Goal: Information Seeking & Learning: Check status

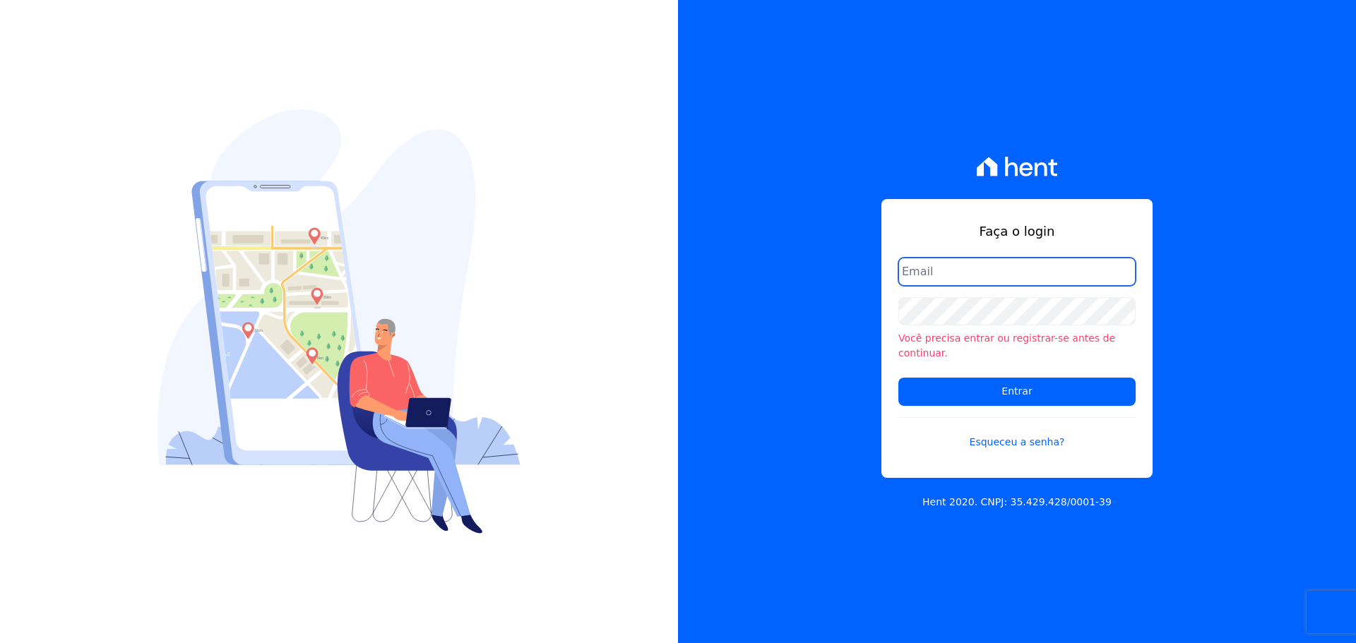
click at [997, 273] on input "email" at bounding box center [1016, 272] width 237 height 28
type input "vyviane.martinsgruporei@gmail.com"
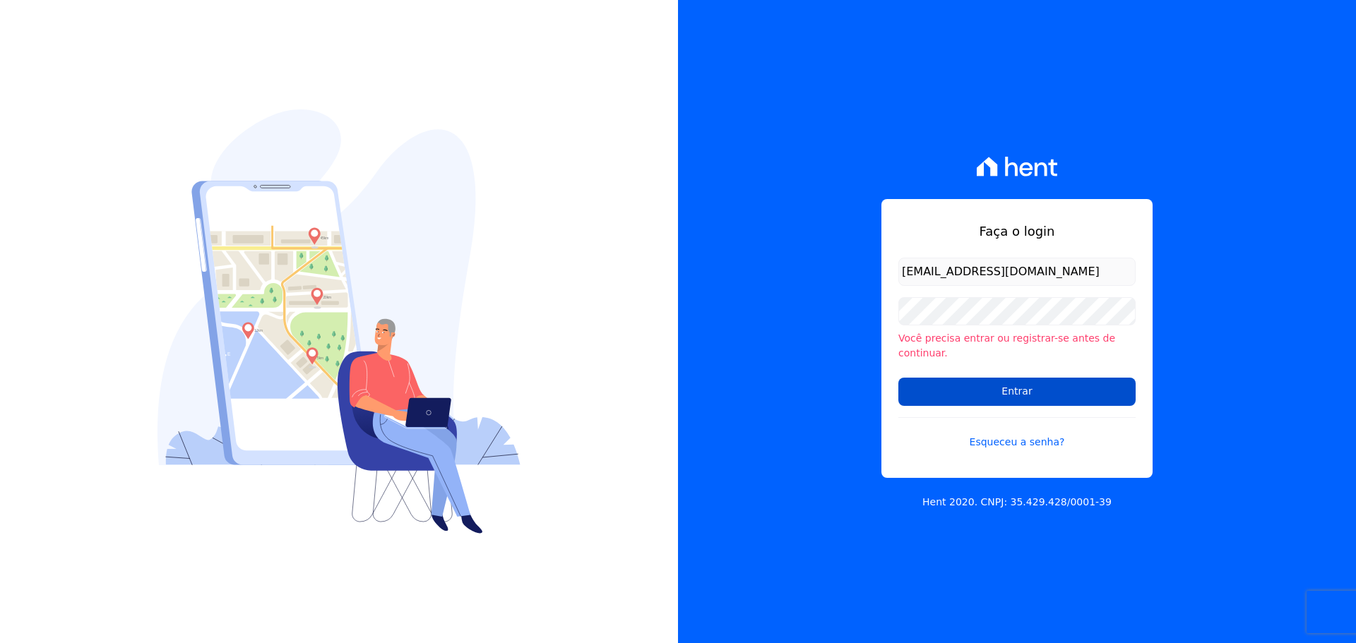
click at [1050, 387] on input "Entrar" at bounding box center [1016, 392] width 237 height 28
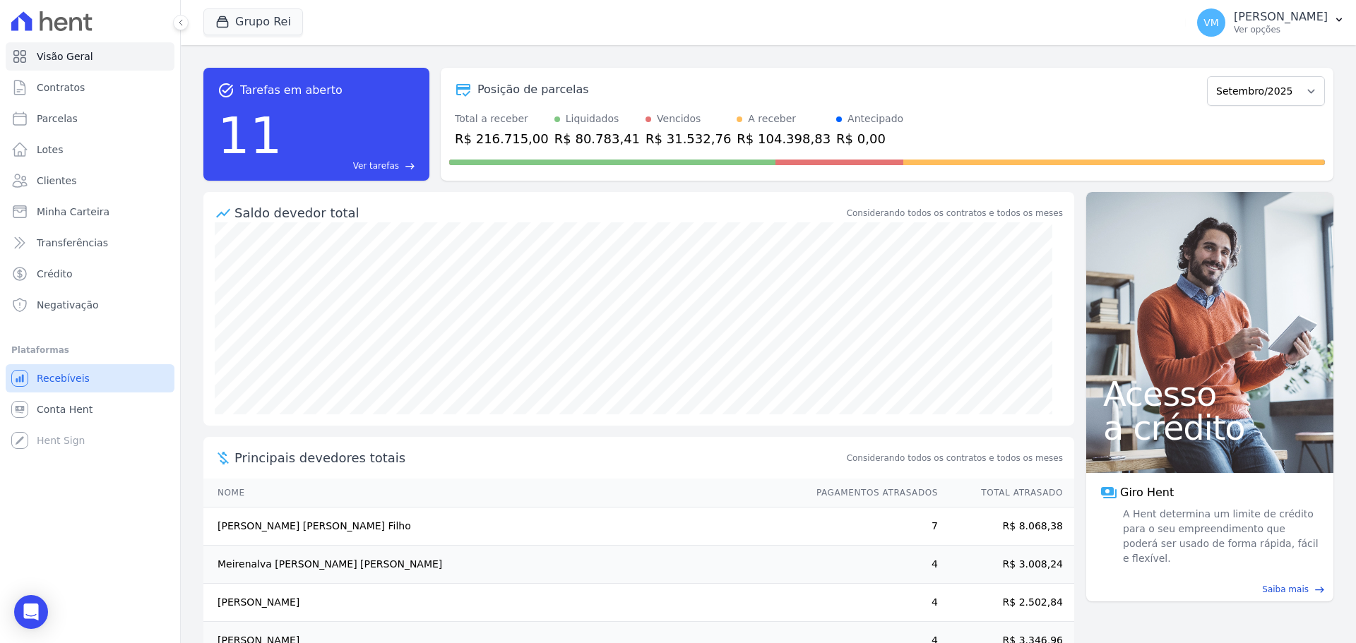
click at [83, 386] on link "Recebíveis" at bounding box center [90, 378] width 169 height 28
click at [76, 249] on span "Transferências" at bounding box center [72, 243] width 71 height 14
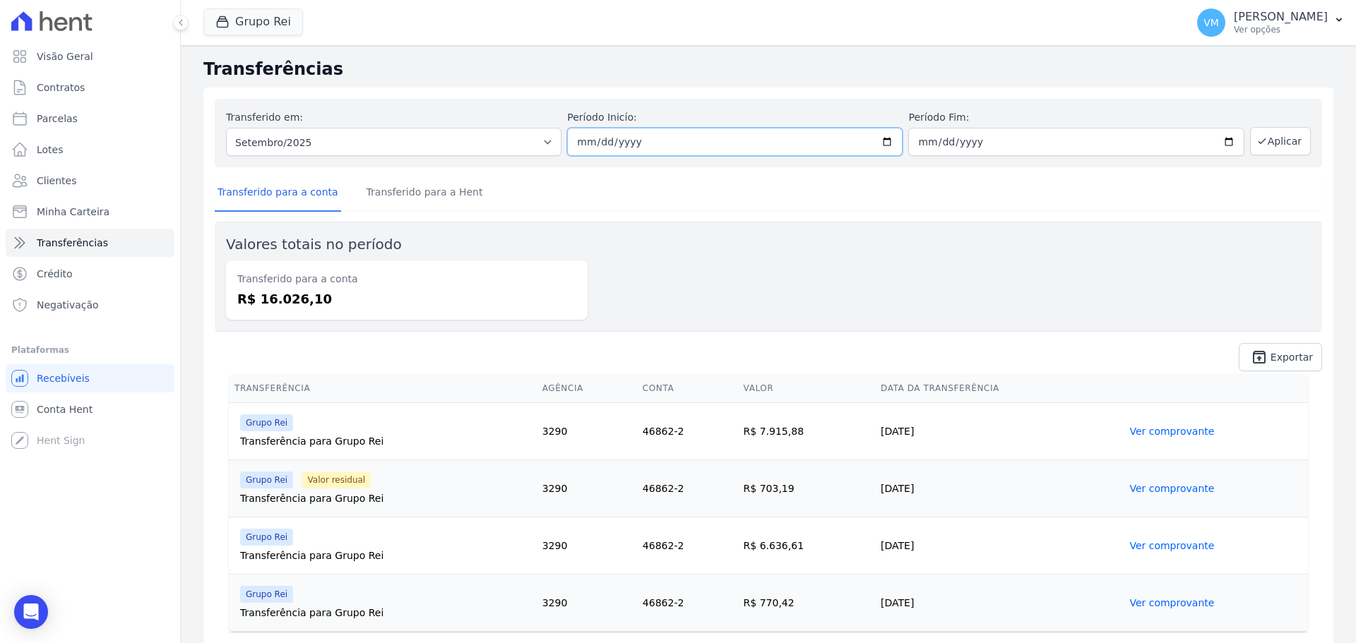
click at [744, 133] on input "[DATE]" at bounding box center [734, 142] width 335 height 28
click at [877, 137] on input "[DATE]" at bounding box center [734, 142] width 335 height 28
type input "2025-09-08"
click at [1069, 139] on input "[DATE]" at bounding box center [1075, 142] width 335 height 28
click at [1057, 140] on input "[DATE]" at bounding box center [1075, 142] width 335 height 28
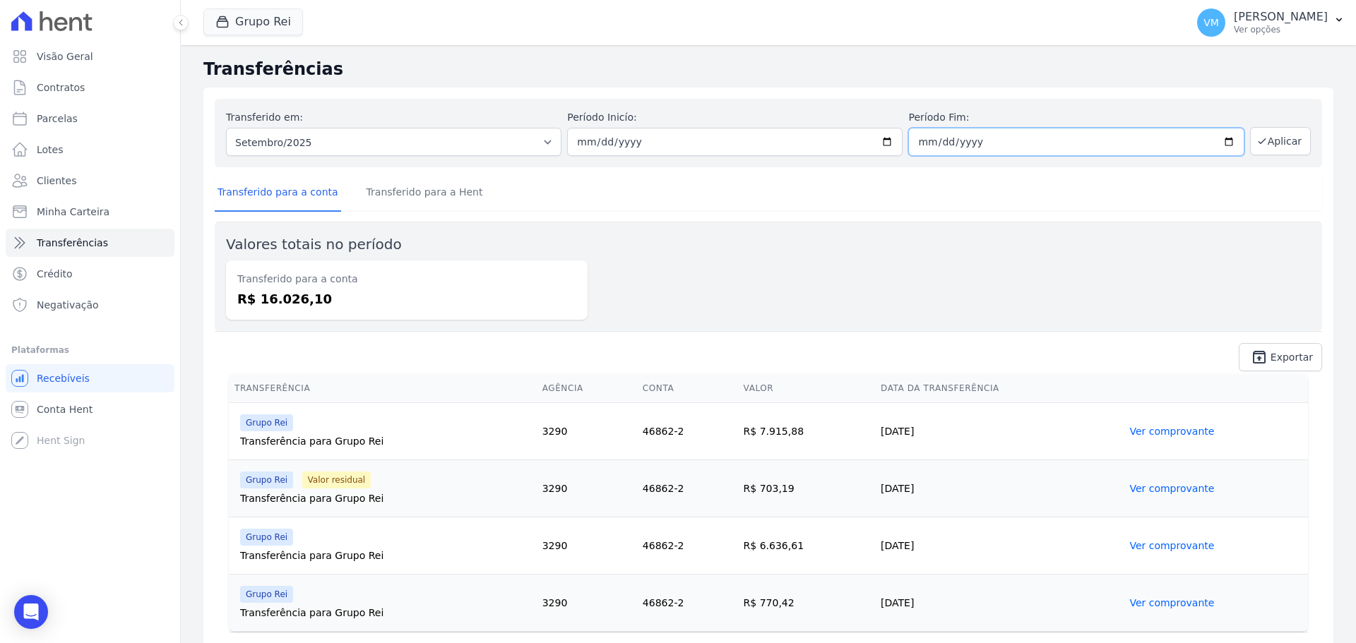
click at [1220, 139] on input "[DATE]" at bounding box center [1075, 142] width 335 height 28
type input "2025-09-12"
click at [1284, 133] on button "Aplicar" at bounding box center [1280, 141] width 61 height 28
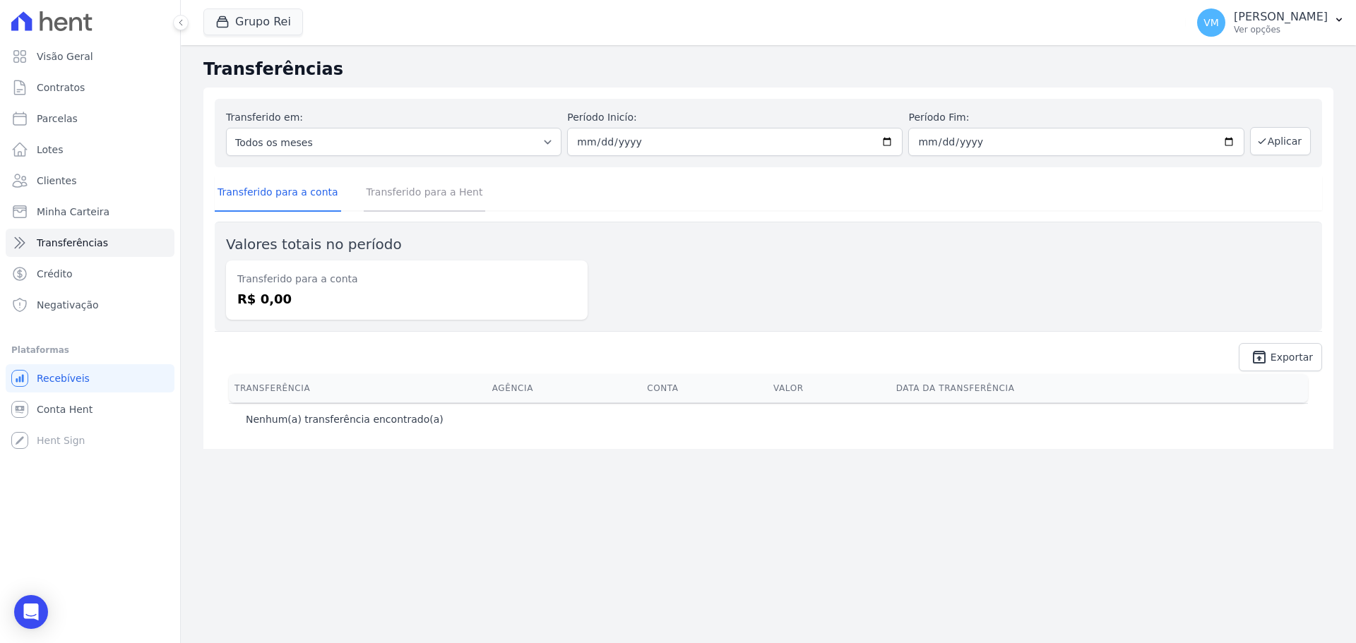
click at [424, 194] on link "Transferido para a Hent" at bounding box center [425, 193] width 122 height 37
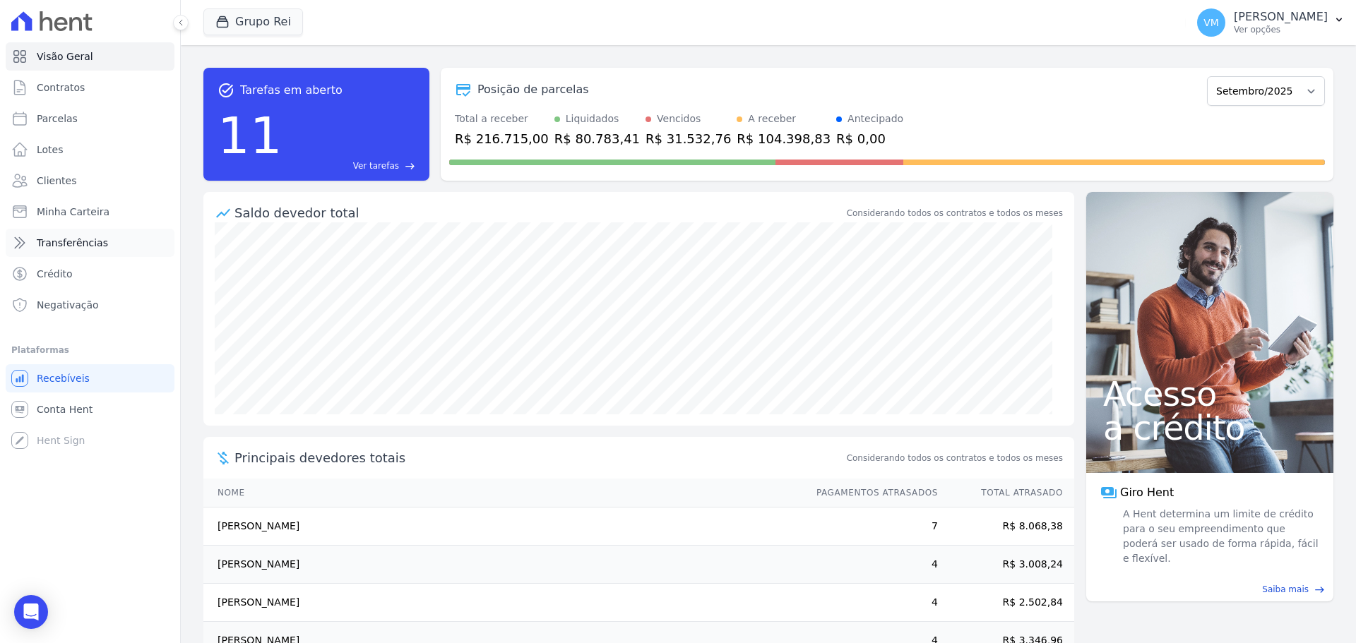
click at [81, 243] on span "Transferências" at bounding box center [72, 243] width 71 height 14
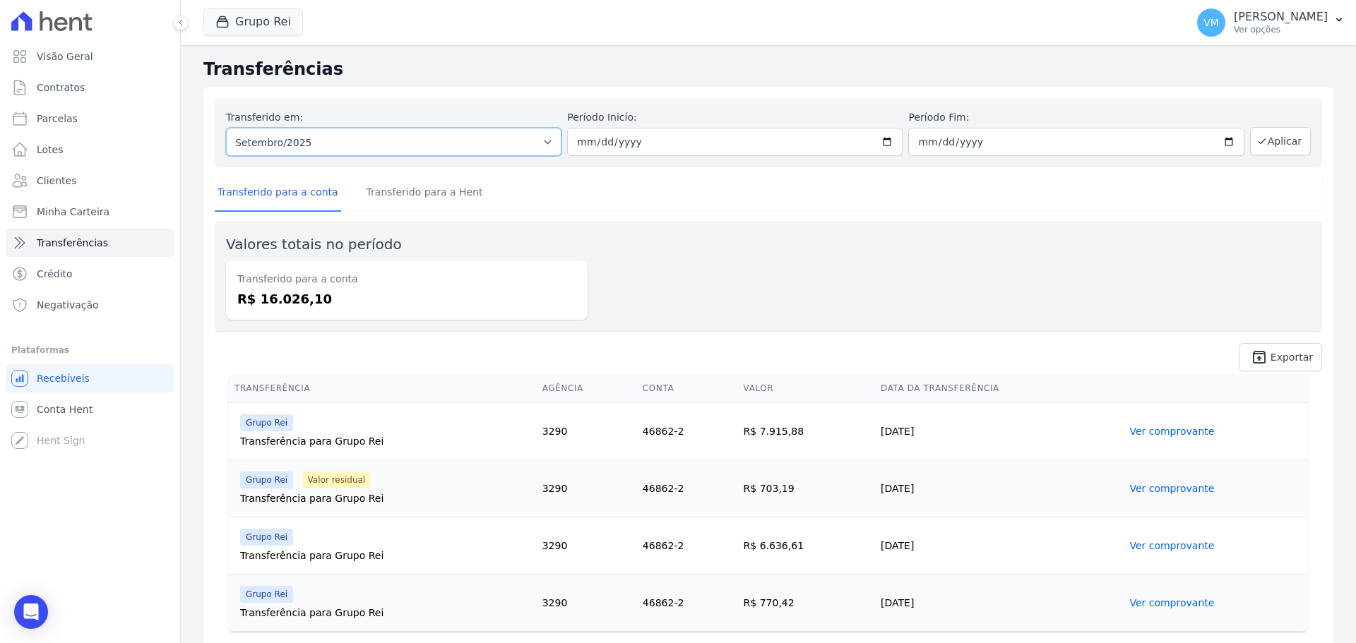
click at [376, 142] on select "Todos os meses Janeiro/2023 Fevereiro/2023 Março/2023 Abril/2023 Maio/2023 Junh…" at bounding box center [393, 142] width 335 height 28
select select "07/2025"
click at [226, 128] on select "Todos os meses Janeiro/2023 Fevereiro/2023 Março/2023 Abril/2023 Maio/2023 Junh…" at bounding box center [393, 142] width 335 height 28
click at [615, 143] on input "date" at bounding box center [734, 142] width 335 height 28
click at [883, 138] on input "date" at bounding box center [734, 142] width 335 height 28
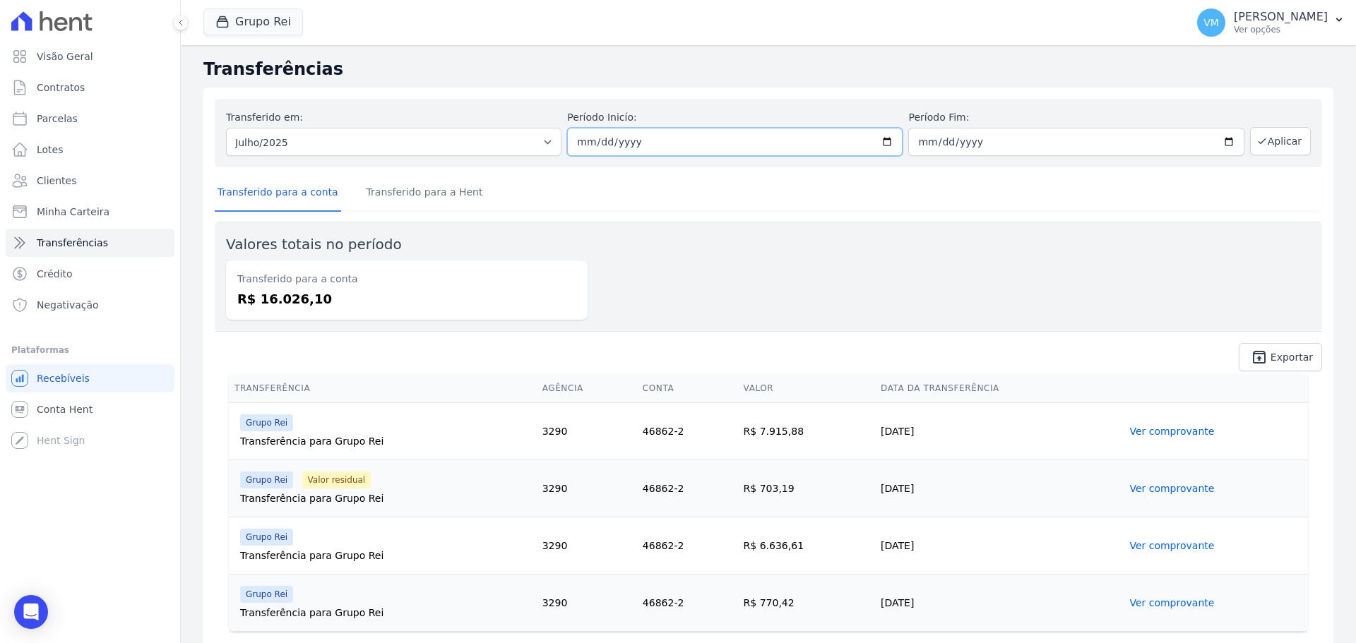
type input "[DATE]"
click at [1223, 138] on input "date" at bounding box center [1075, 142] width 335 height 28
type input "[DATE]"
click at [1263, 141] on button "Aplicar" at bounding box center [1280, 141] width 61 height 28
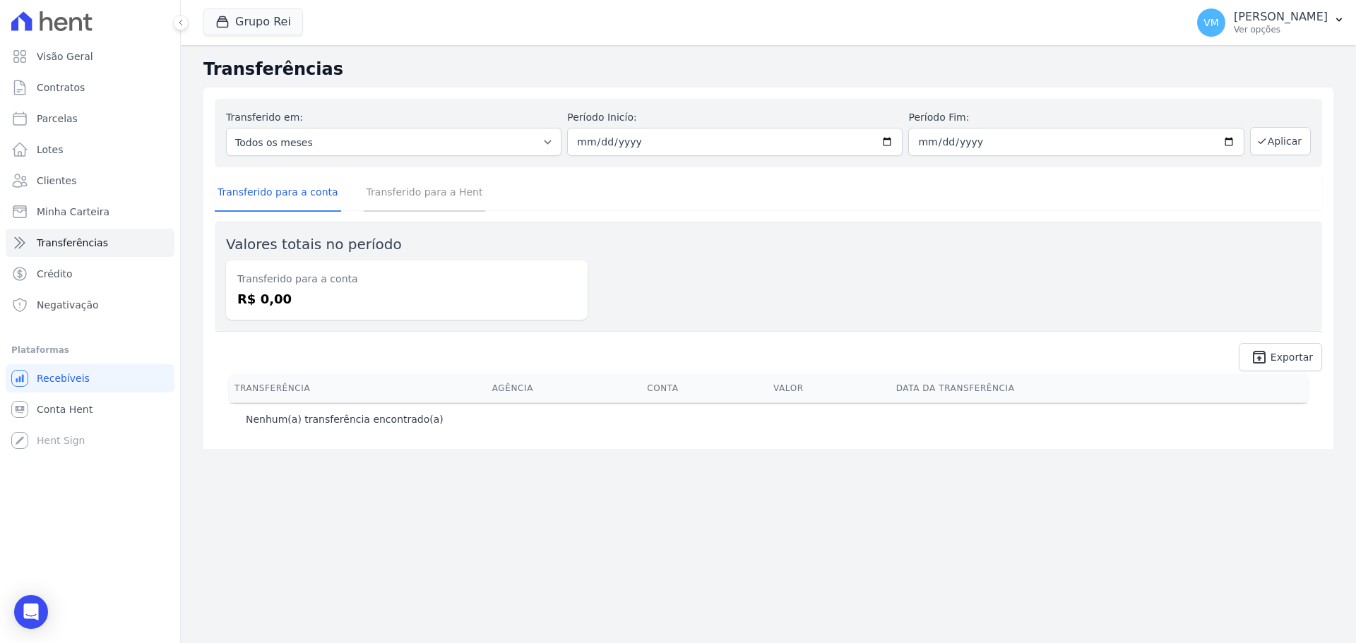
click at [409, 194] on link "Transferido para a Hent" at bounding box center [425, 193] width 122 height 37
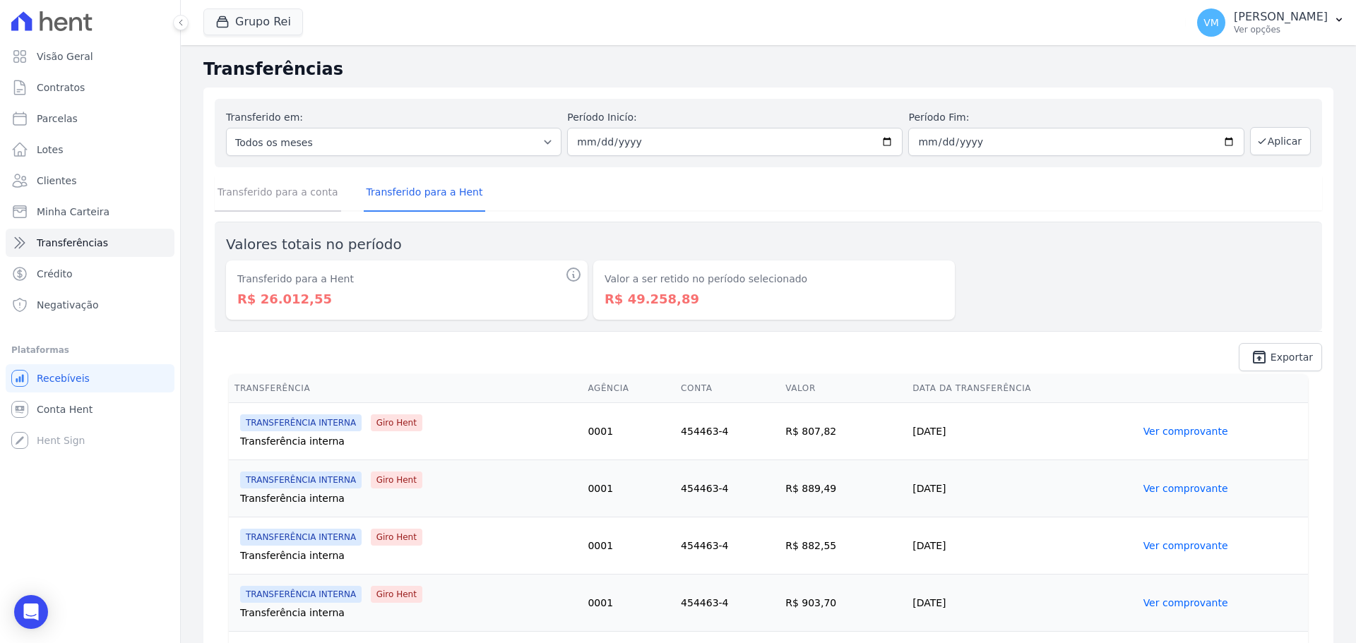
click at [313, 187] on link "Transferido para a conta" at bounding box center [278, 193] width 126 height 37
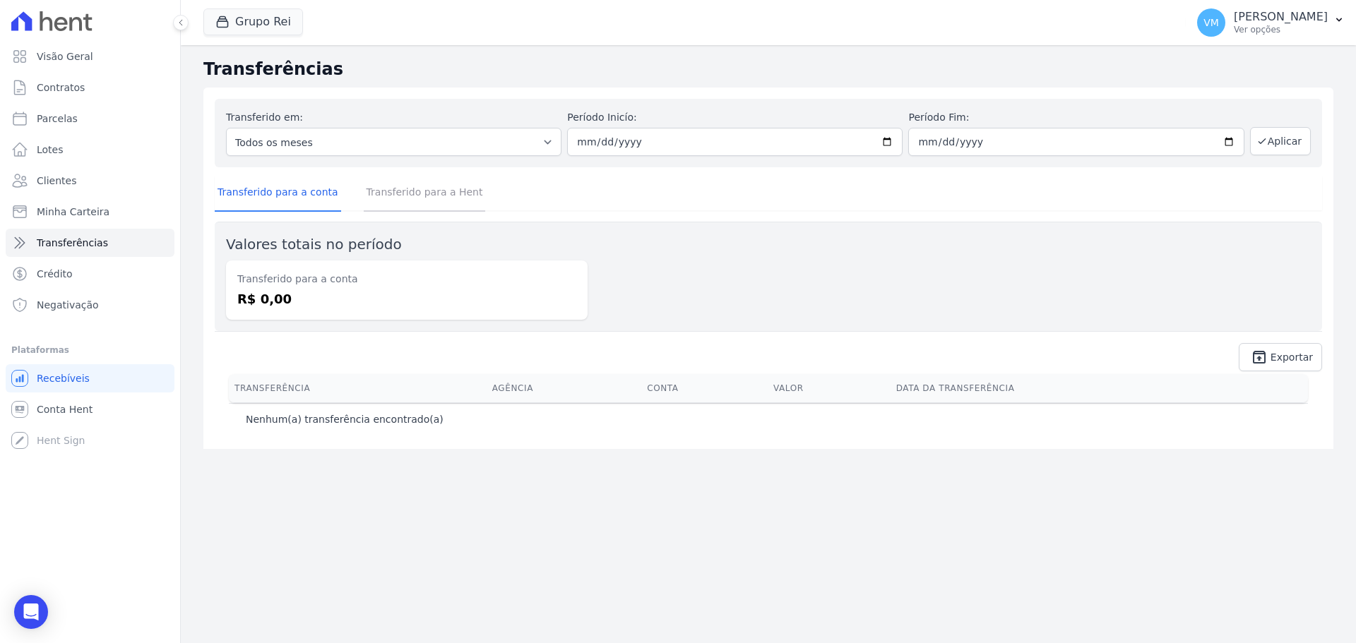
click at [428, 193] on link "Transferido para a Hent" at bounding box center [425, 193] width 122 height 37
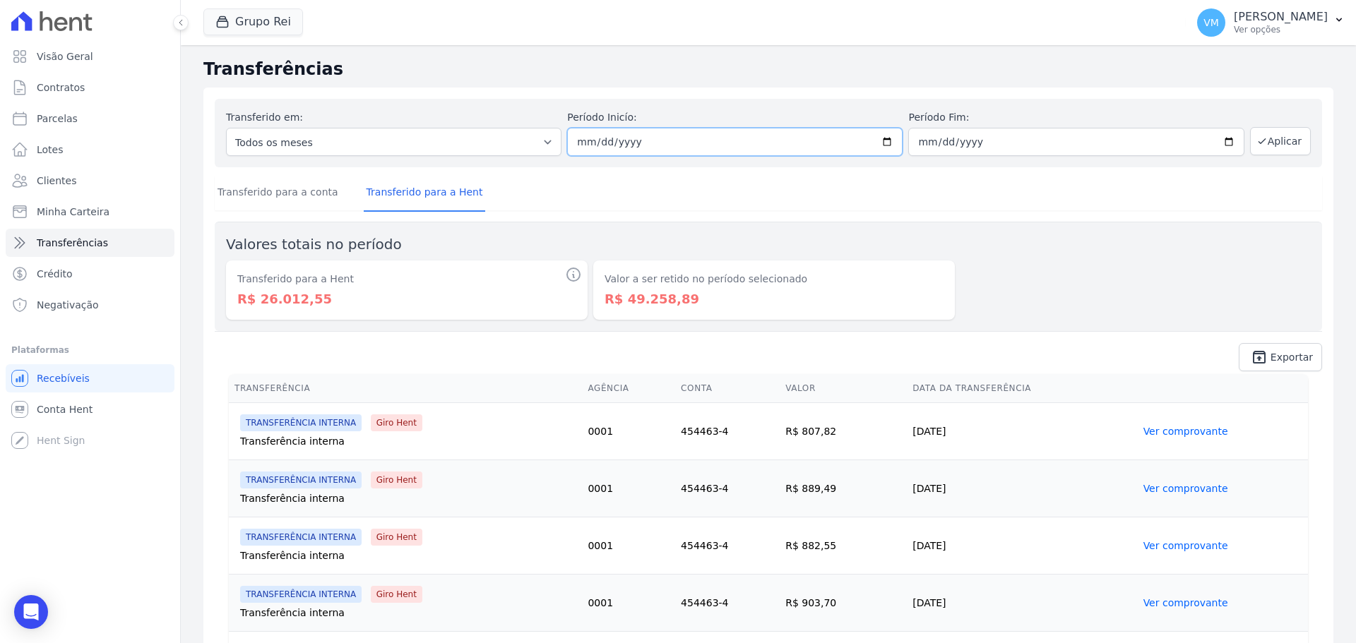
click at [884, 141] on input "2025-07-07" at bounding box center [734, 142] width 335 height 28
type input "2025-07-14"
click at [1064, 126] on div "Período Fim: 2025-07-11" at bounding box center [1075, 133] width 335 height 46
click at [1223, 140] on input "2025-07-11" at bounding box center [1075, 142] width 335 height 28
type input "2025-07-18"
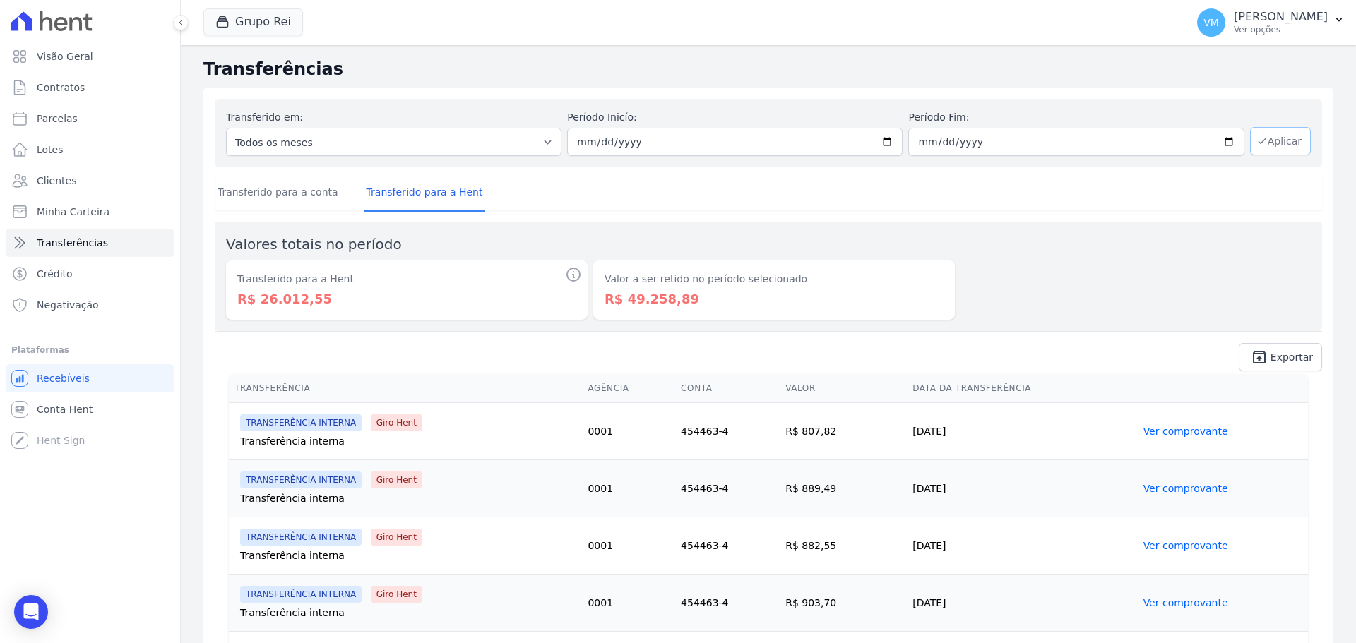
click at [1269, 136] on button "Aplicar" at bounding box center [1280, 141] width 61 height 28
click at [292, 186] on link "Transferido para a conta" at bounding box center [278, 193] width 126 height 37
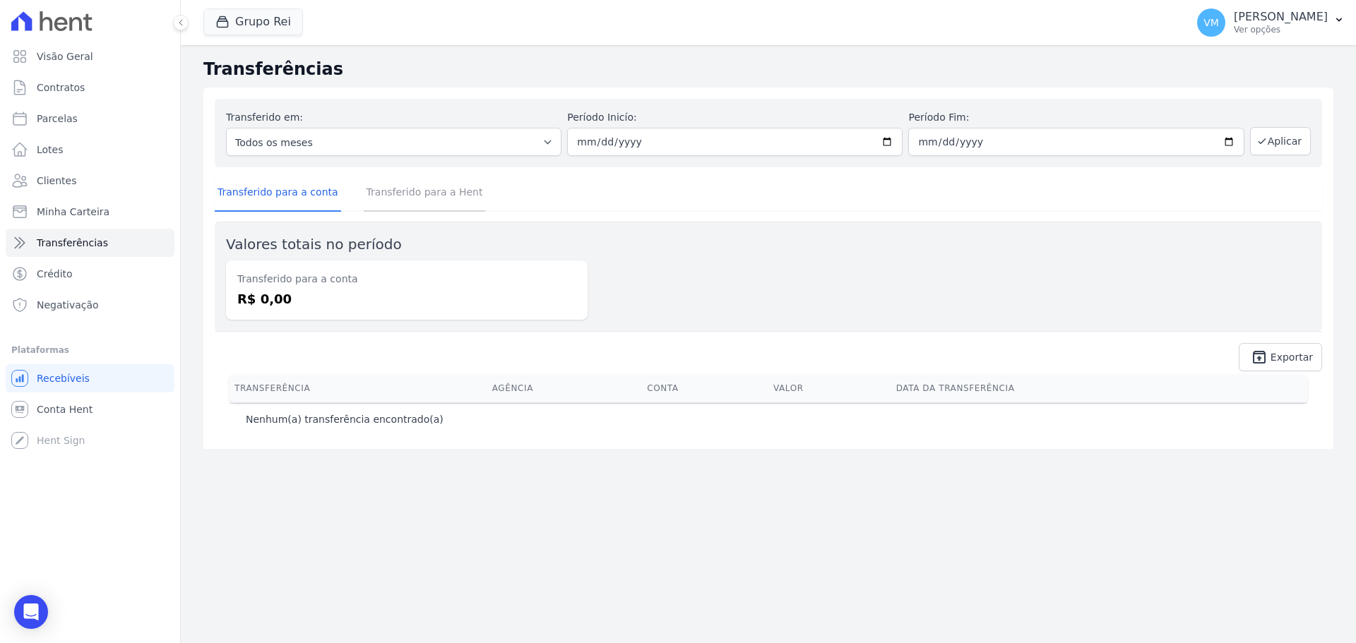
click at [375, 196] on link "Transferido para a Hent" at bounding box center [425, 193] width 122 height 37
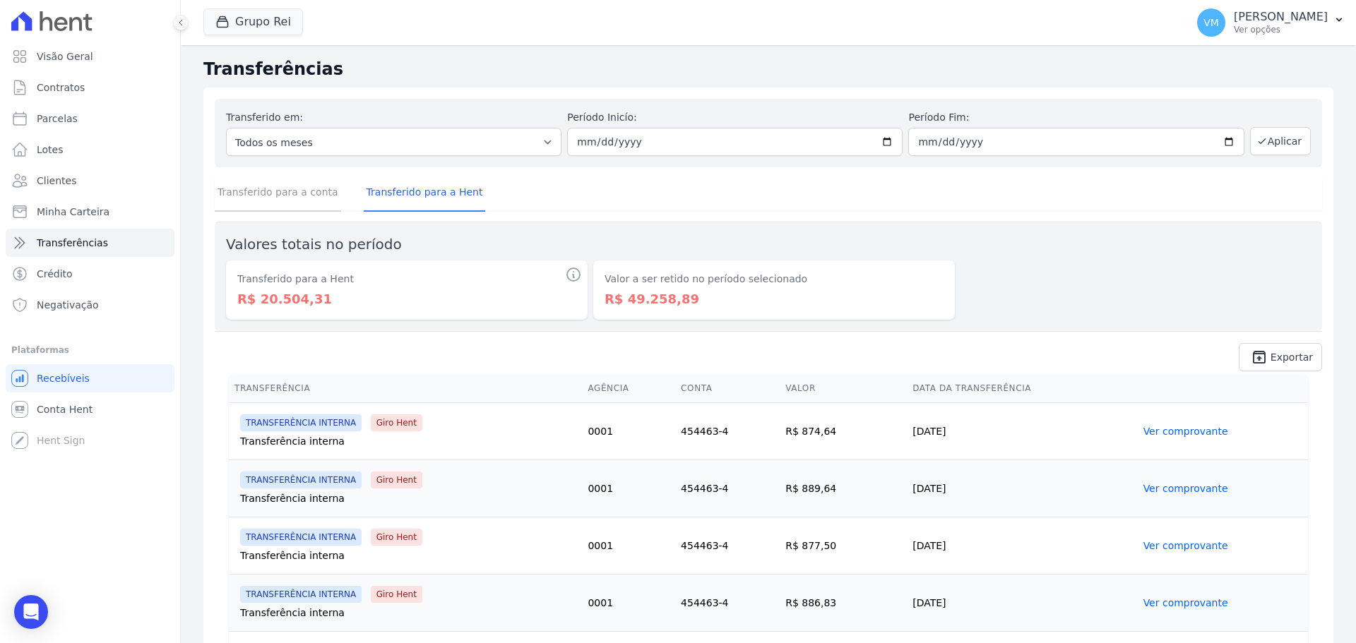
click at [286, 195] on link "Transferido para a conta" at bounding box center [278, 193] width 126 height 37
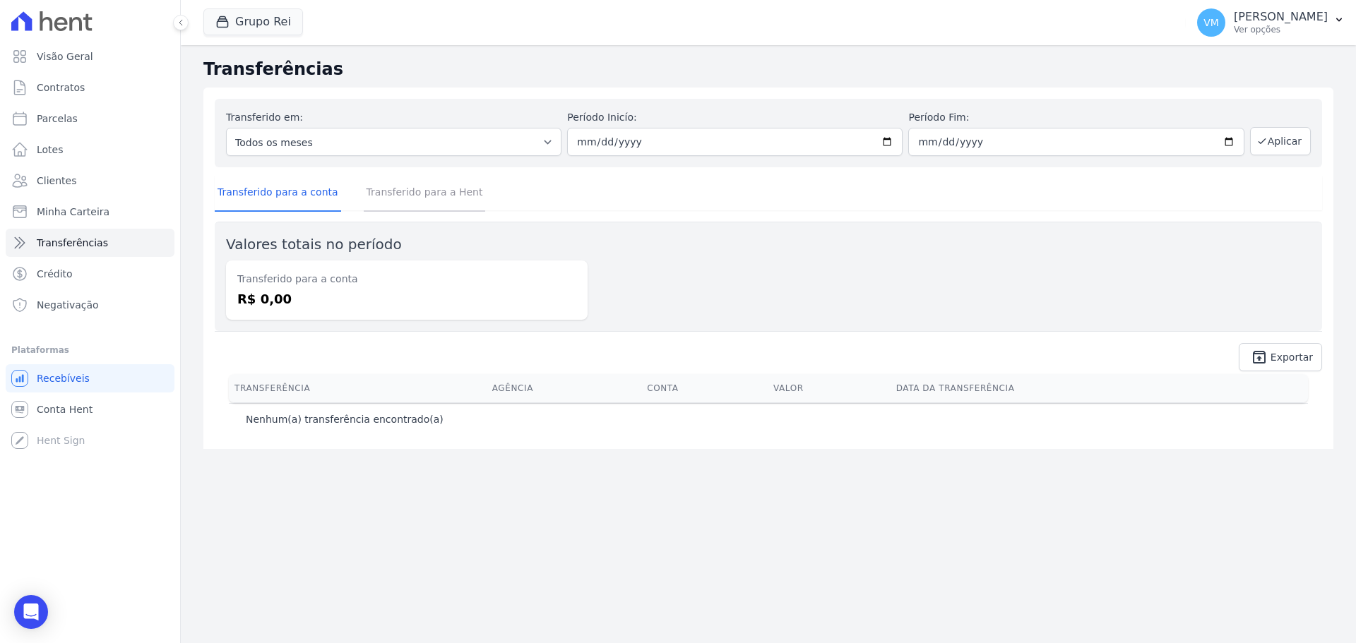
click at [422, 203] on link "Transferido para a Hent" at bounding box center [425, 193] width 122 height 37
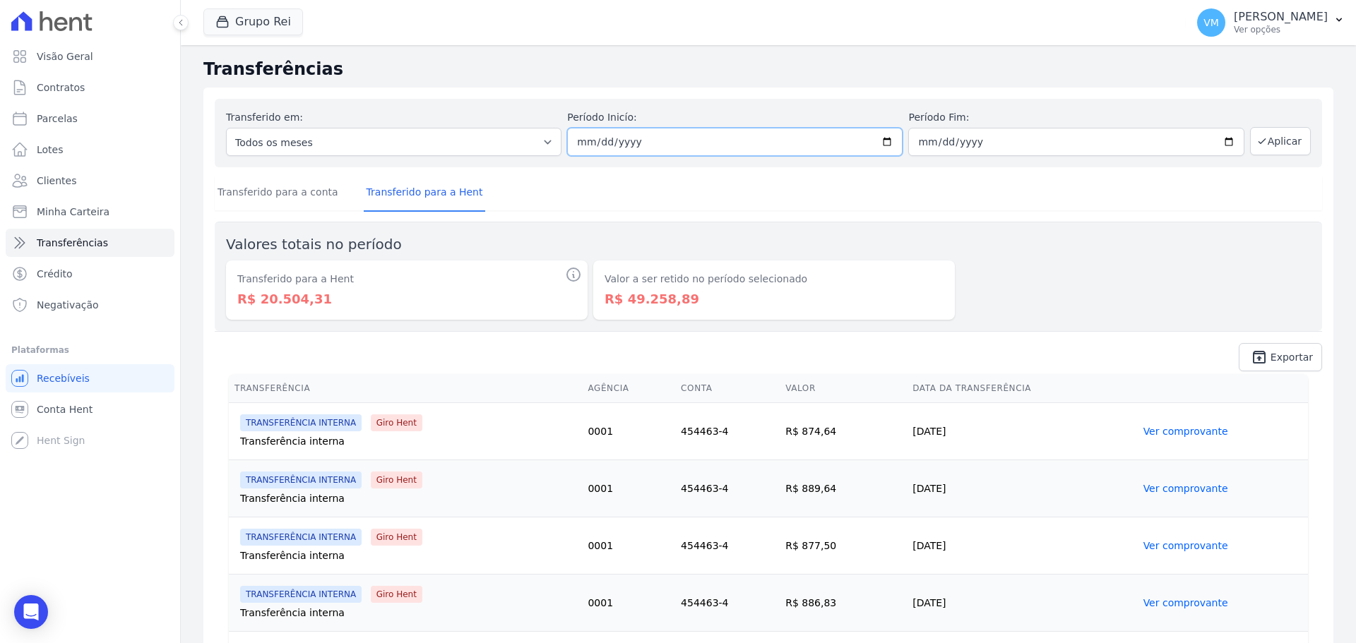
click at [881, 140] on input "2025-07-14" at bounding box center [734, 142] width 335 height 28
type input "2025-07-21"
click at [1225, 143] on input "2025-07-18" at bounding box center [1075, 142] width 335 height 28
type input "2025-07-25"
click at [1283, 143] on button "Aplicar" at bounding box center [1280, 141] width 61 height 28
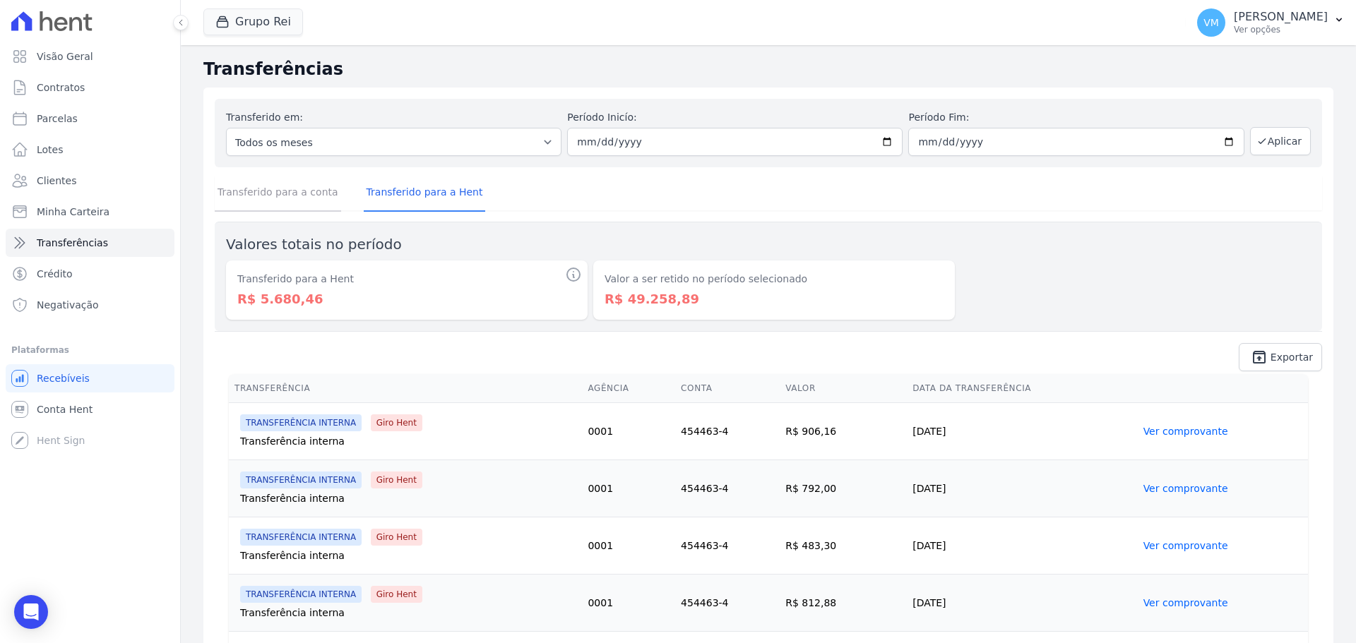
click at [308, 196] on link "Transferido para a conta" at bounding box center [278, 193] width 126 height 37
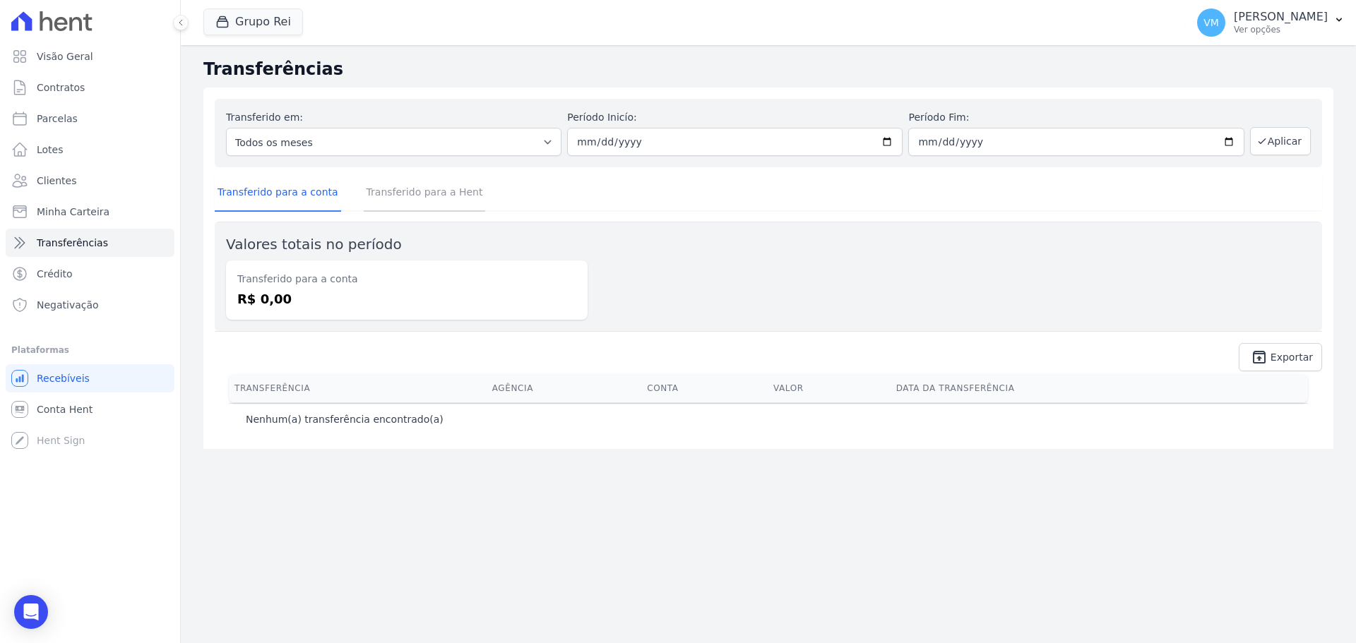
click at [408, 192] on link "Transferido para a Hent" at bounding box center [425, 193] width 122 height 37
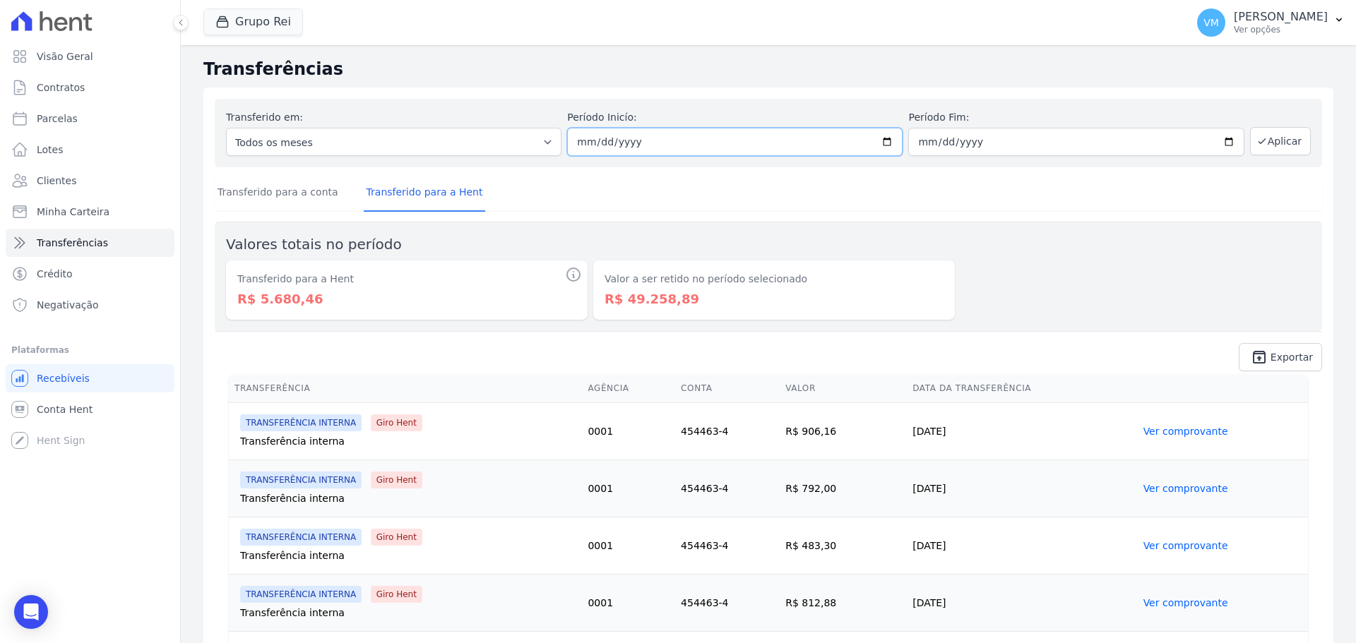
click at [887, 146] on input "[DATE]" at bounding box center [734, 142] width 335 height 28
type input "2025-07-28"
click at [994, 138] on input "[DATE]" at bounding box center [1075, 142] width 335 height 28
click at [1224, 136] on input "[DATE]" at bounding box center [1075, 142] width 335 height 28
type input "2025-08-01"
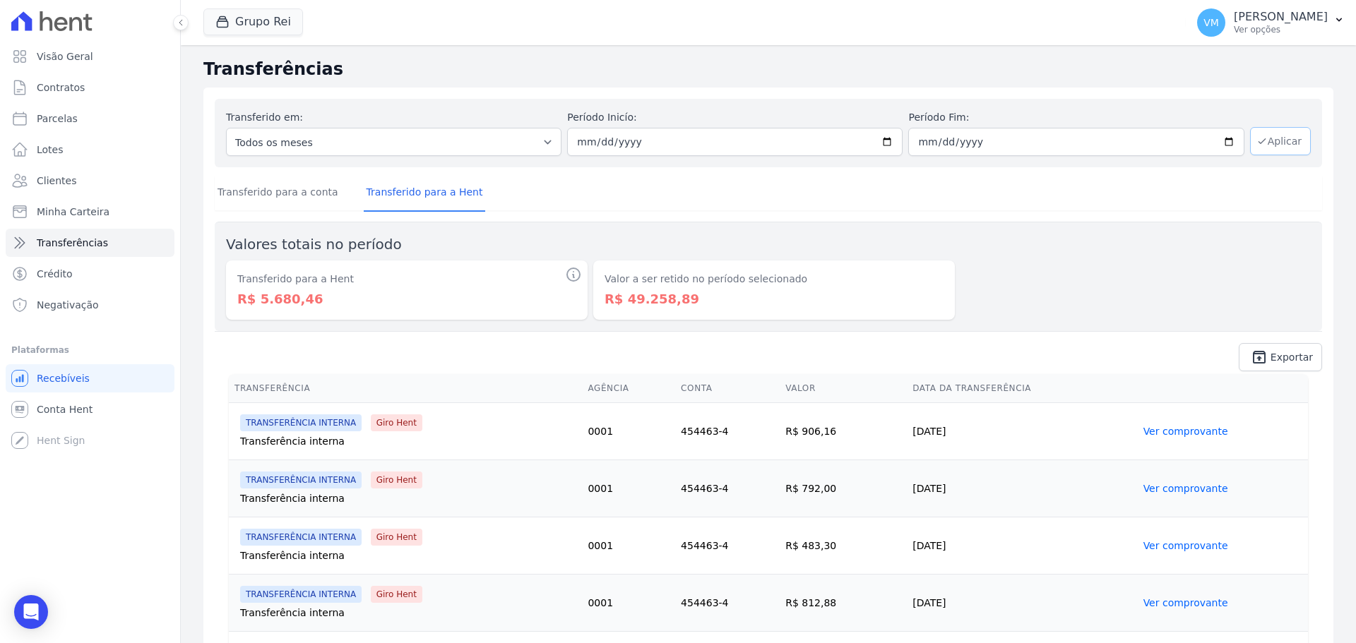
click at [1270, 141] on button "Aplicar" at bounding box center [1280, 141] width 61 height 28
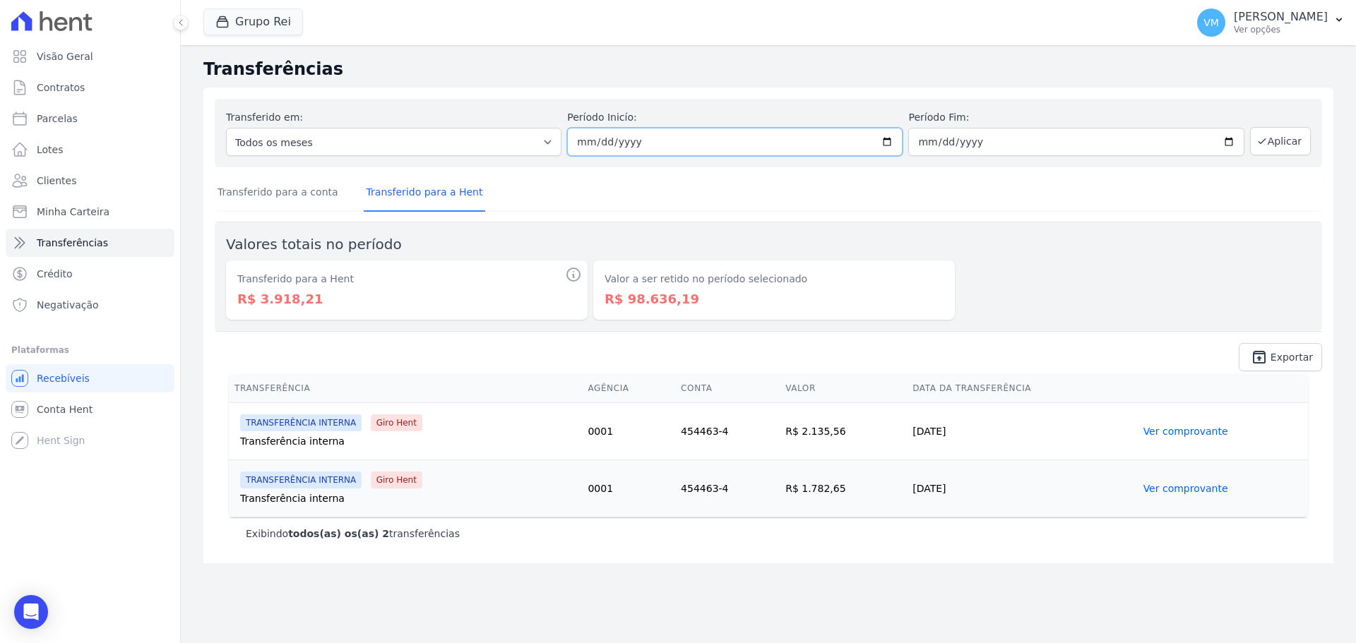
click at [891, 138] on input "[DATE]" at bounding box center [734, 142] width 335 height 28
type input "[DATE]"
click at [1045, 143] on input "[DATE]" at bounding box center [1075, 142] width 335 height 28
click at [1230, 141] on input "[DATE]" at bounding box center [1075, 142] width 335 height 28
type input "[DATE]"
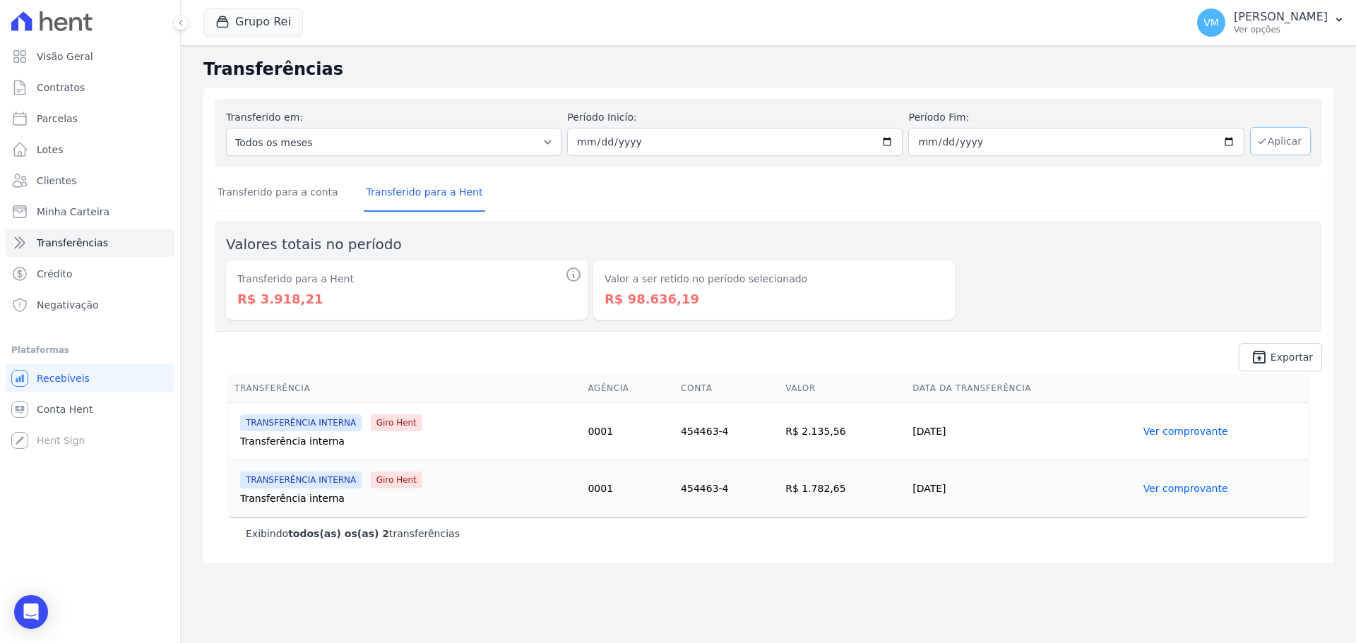
click at [1271, 138] on button "Aplicar" at bounding box center [1280, 141] width 61 height 28
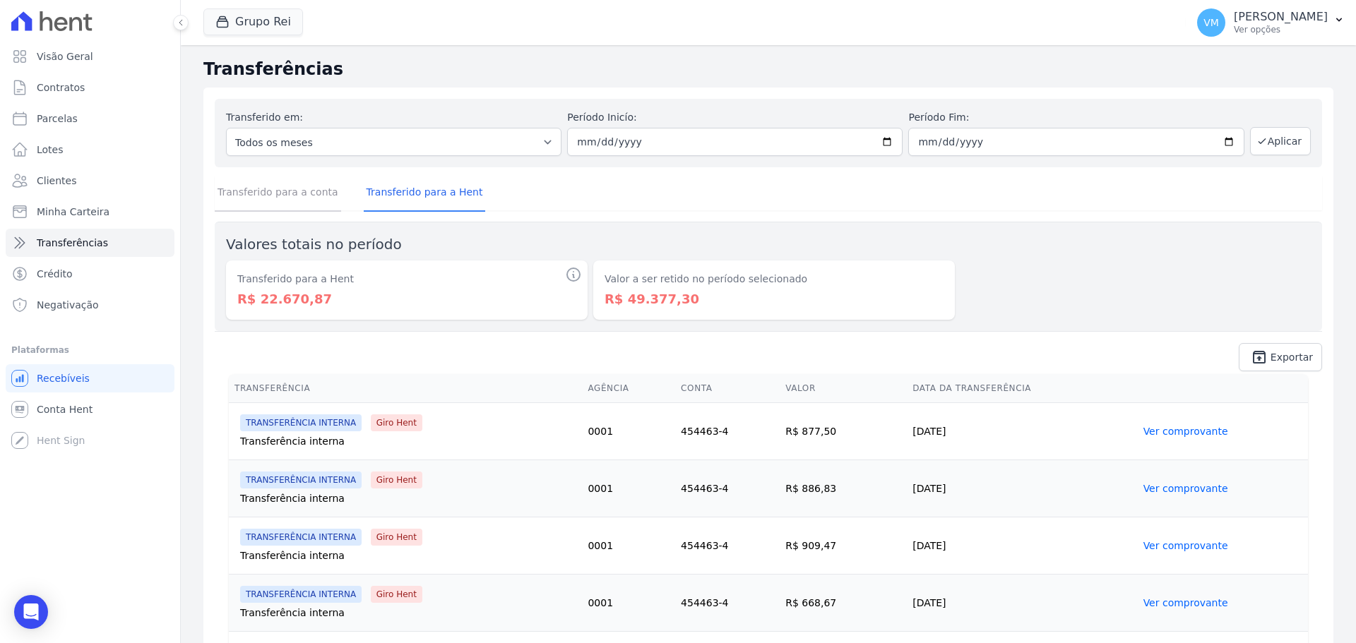
click at [278, 200] on link "Transferido para a conta" at bounding box center [278, 193] width 126 height 37
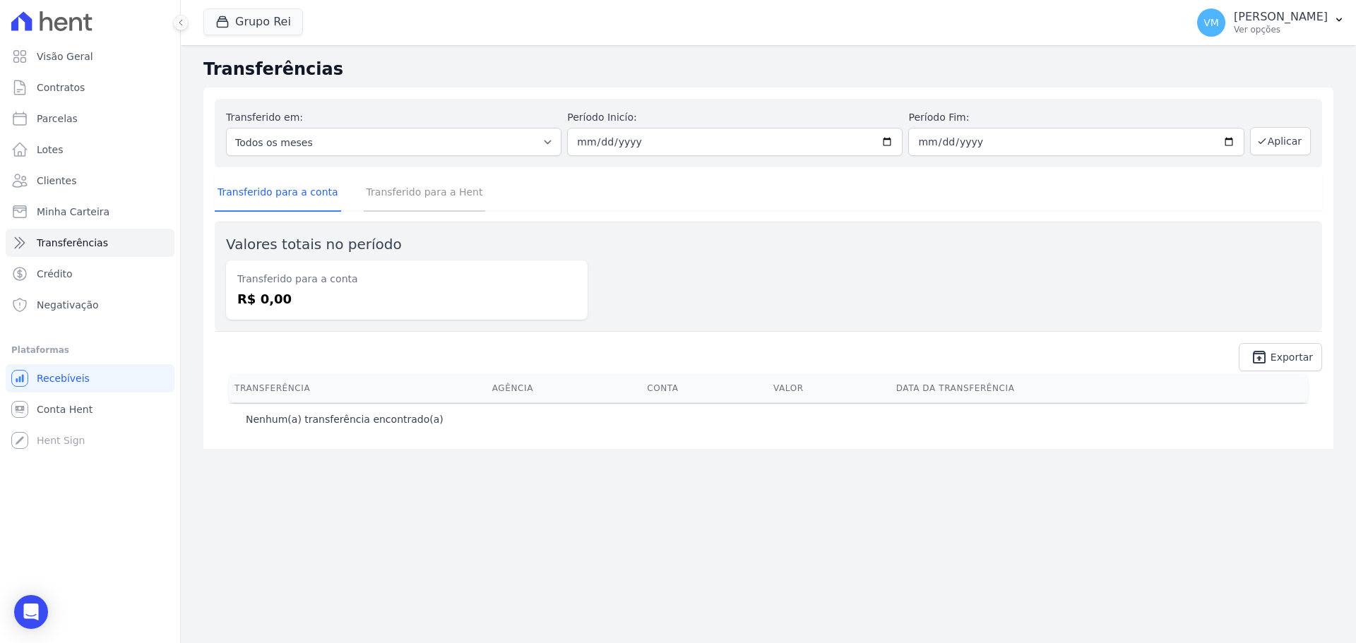
click at [406, 198] on link "Transferido para a Hent" at bounding box center [425, 193] width 122 height 37
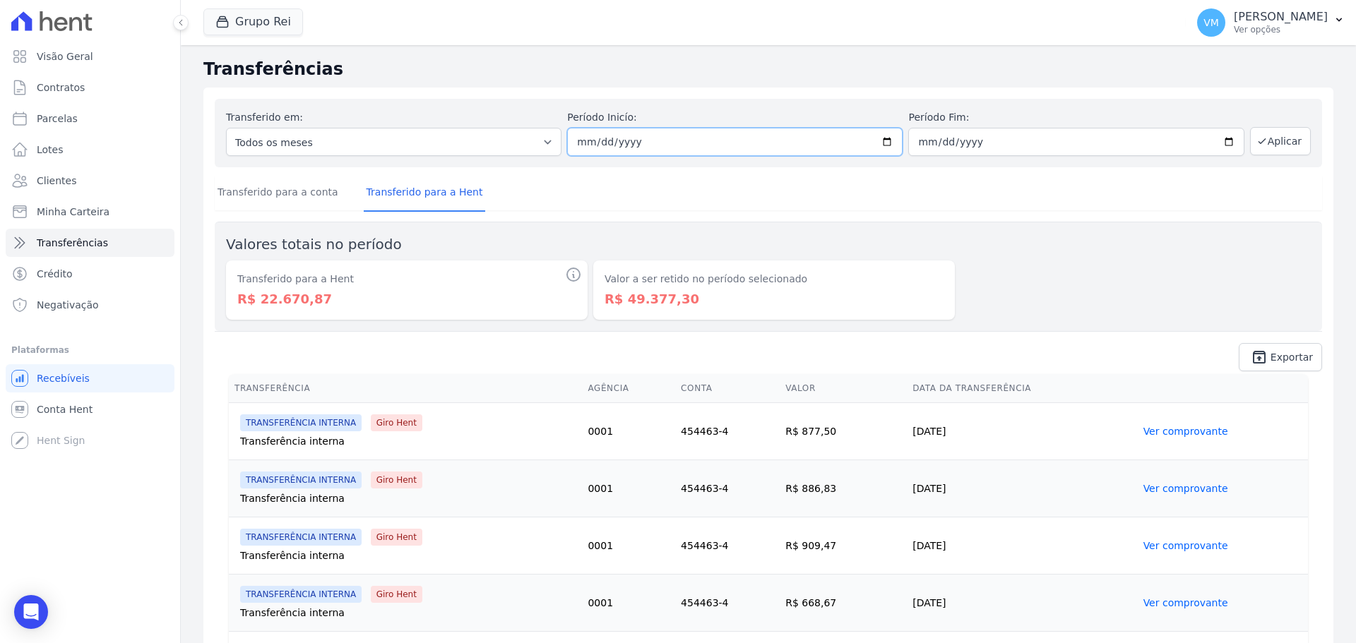
click at [879, 140] on input "2025-08-04" at bounding box center [734, 142] width 335 height 28
type input "[DATE]"
click at [1012, 139] on input "2025-08-08" at bounding box center [1075, 142] width 335 height 28
click at [1220, 134] on input "2025-08-08" at bounding box center [1075, 142] width 335 height 28
click at [1223, 136] on input "2025-08-08" at bounding box center [1075, 142] width 335 height 28
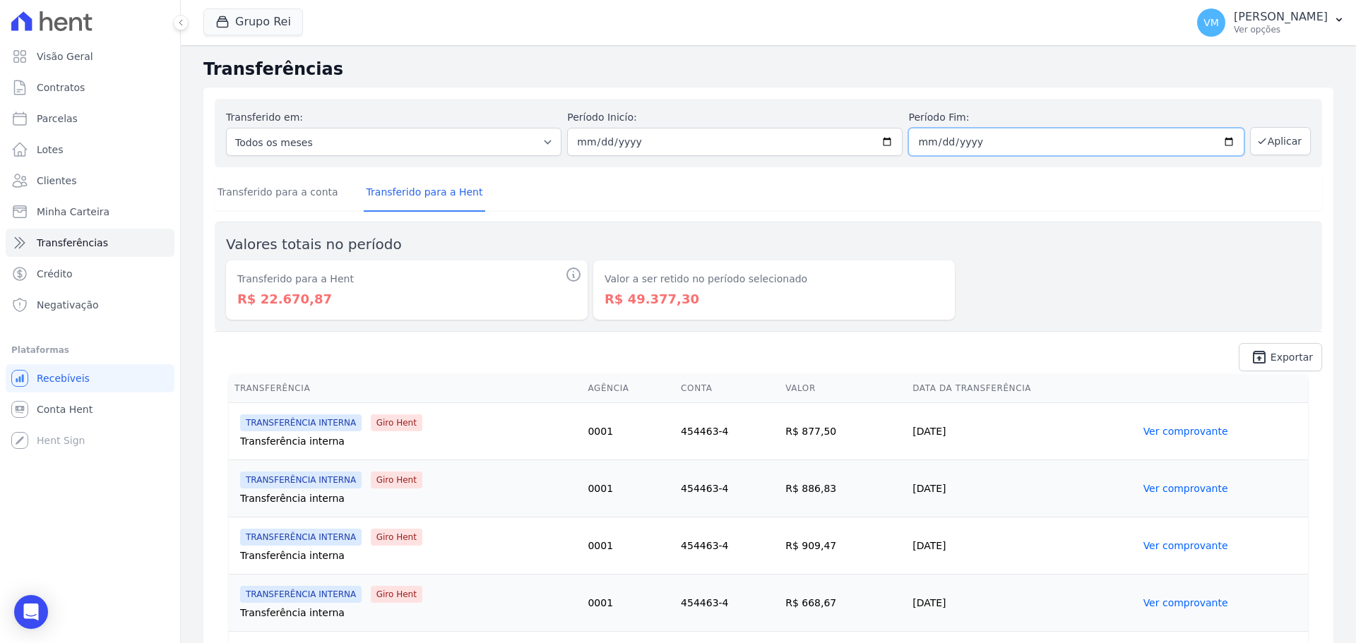
click at [1223, 145] on input "2025-08-08" at bounding box center [1075, 142] width 335 height 28
type input "[DATE]"
click at [1272, 145] on button "Aplicar" at bounding box center [1280, 141] width 61 height 28
click at [287, 193] on link "Transferido para a conta" at bounding box center [278, 193] width 126 height 37
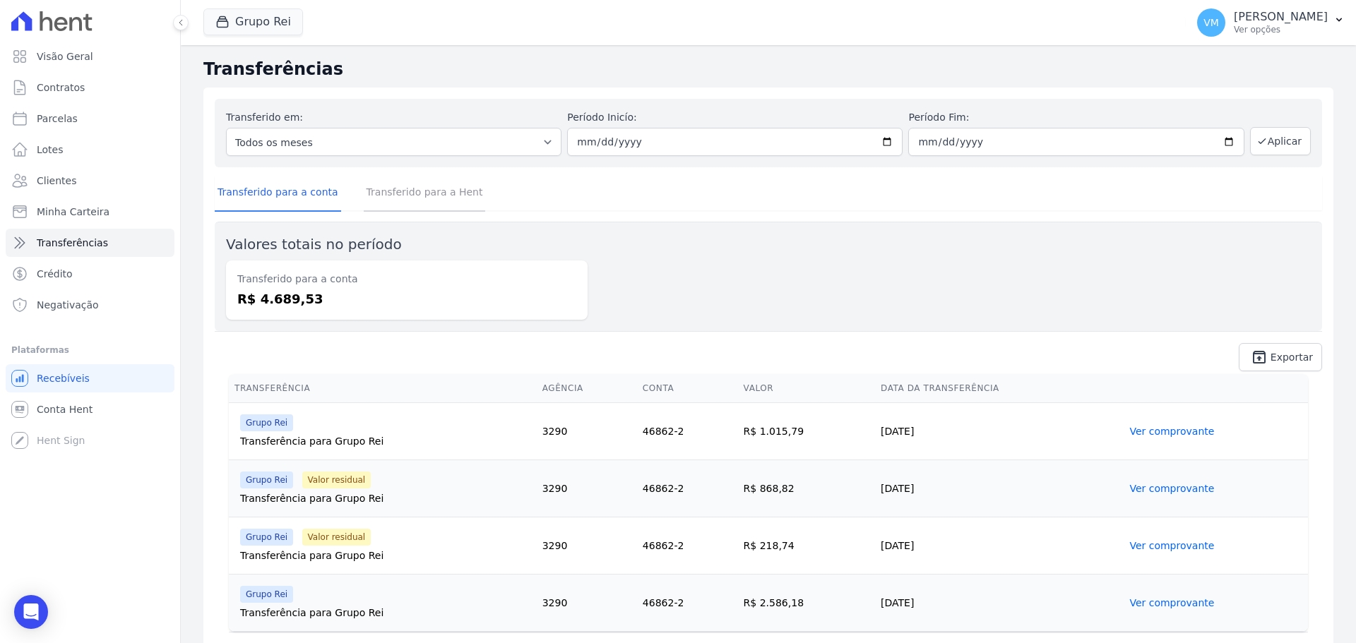
drag, startPoint x: 412, startPoint y: 187, endPoint x: 433, endPoint y: 210, distance: 31.0
click at [412, 187] on link "Transferido para a Hent" at bounding box center [425, 193] width 122 height 37
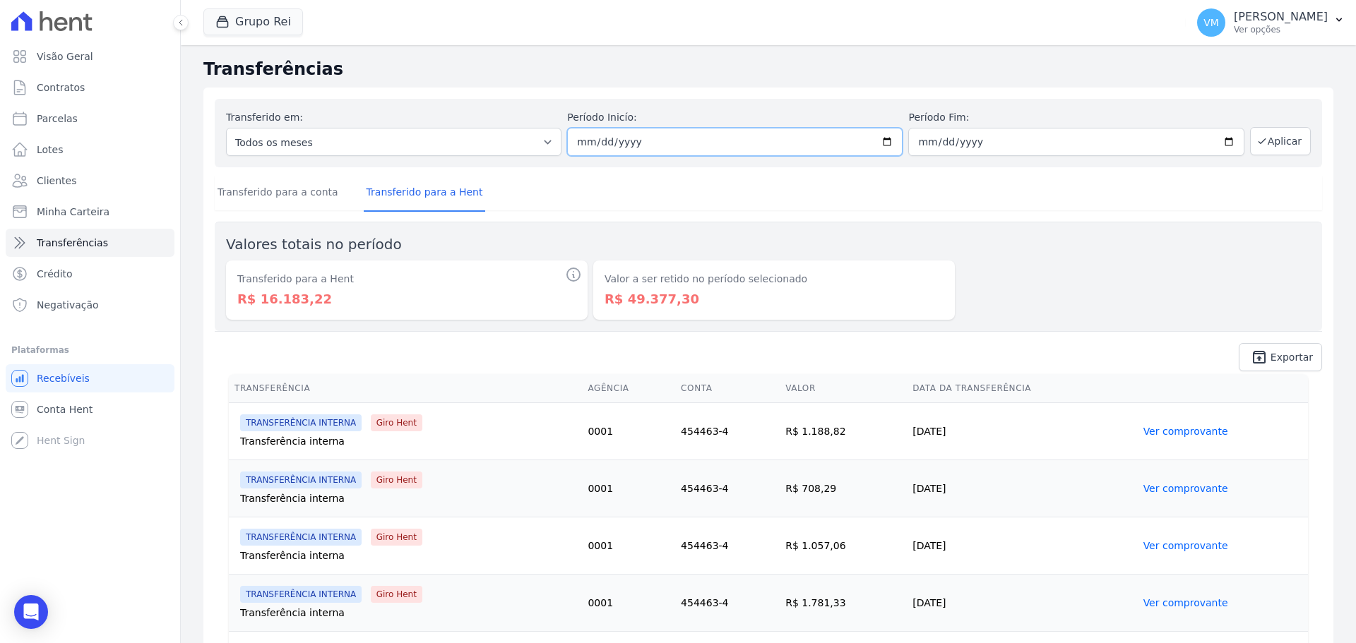
click at [884, 138] on input "[DATE]" at bounding box center [734, 142] width 335 height 28
type input "[DATE]"
click at [1042, 144] on input "[DATE]" at bounding box center [1075, 142] width 335 height 28
click at [1219, 143] on input "[DATE]" at bounding box center [1075, 142] width 335 height 28
type input "[DATE]"
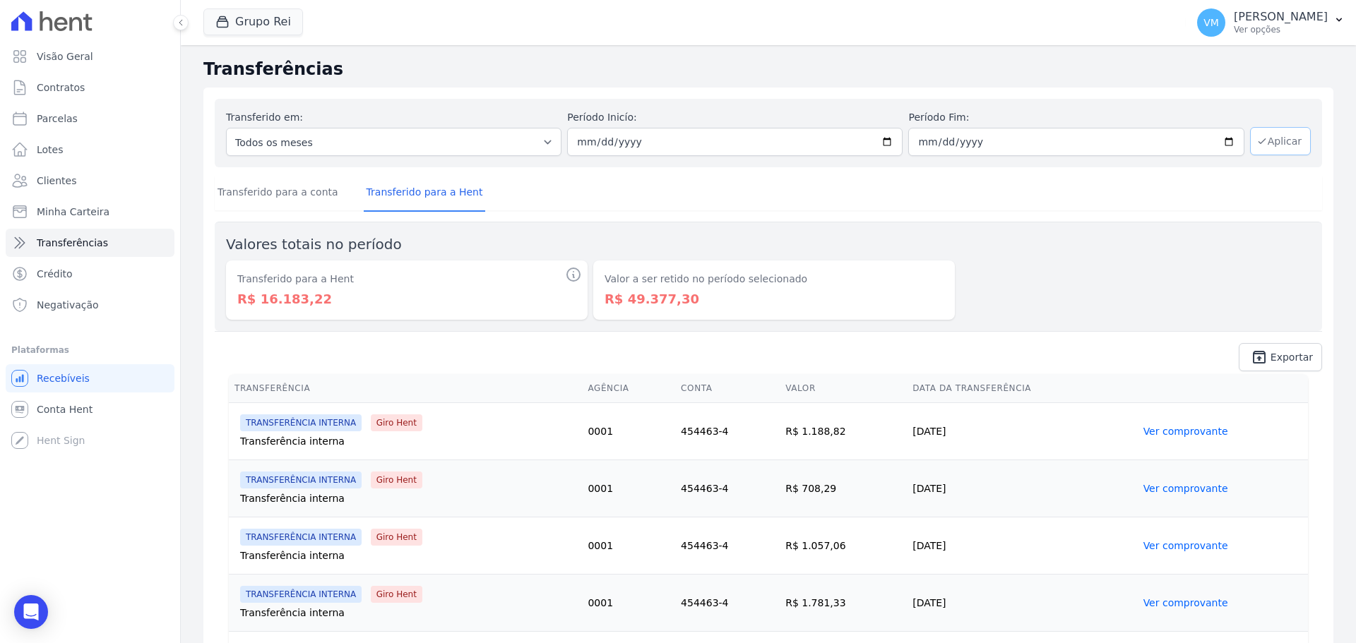
click at [1268, 143] on button "Aplicar" at bounding box center [1280, 141] width 61 height 28
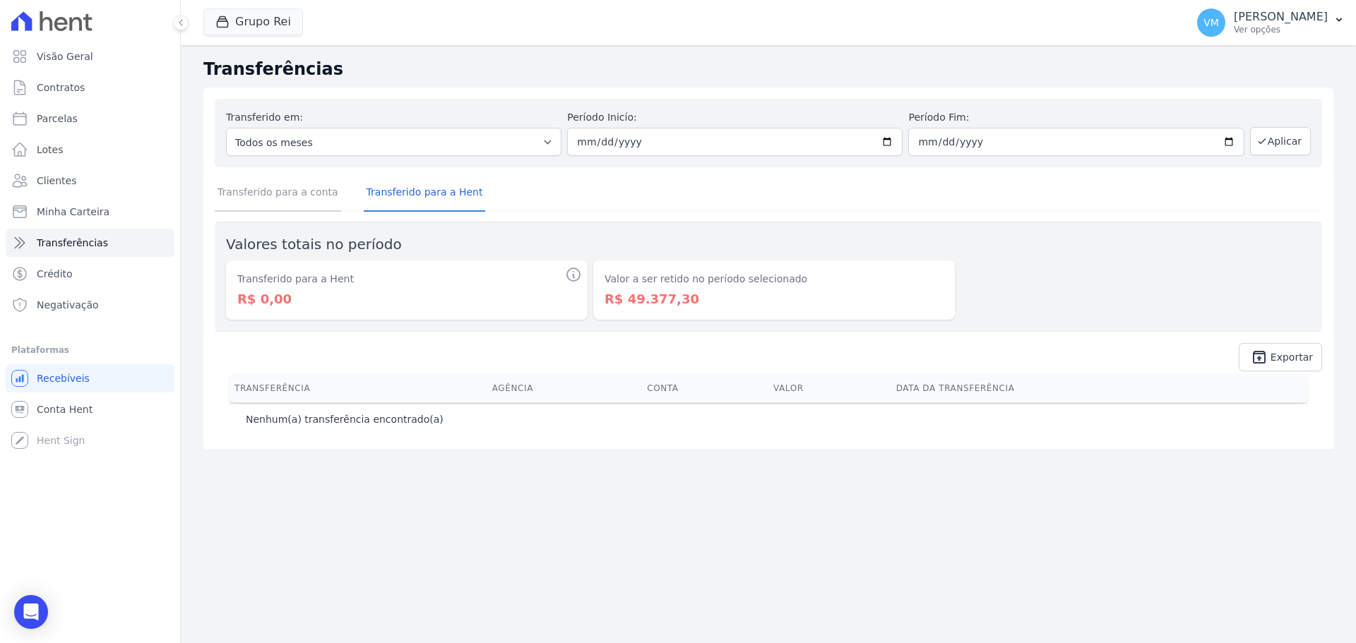
click at [298, 201] on link "Transferido para a conta" at bounding box center [278, 193] width 126 height 37
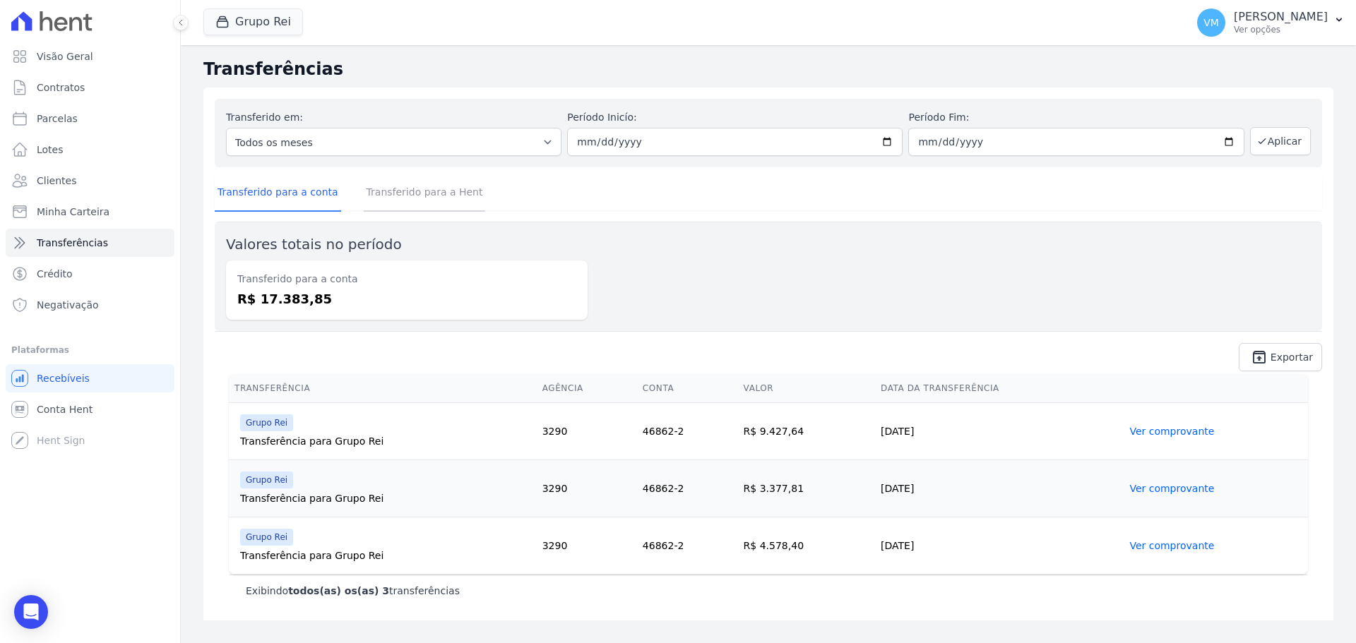
click at [399, 195] on link "Transferido para a Hent" at bounding box center [425, 193] width 122 height 37
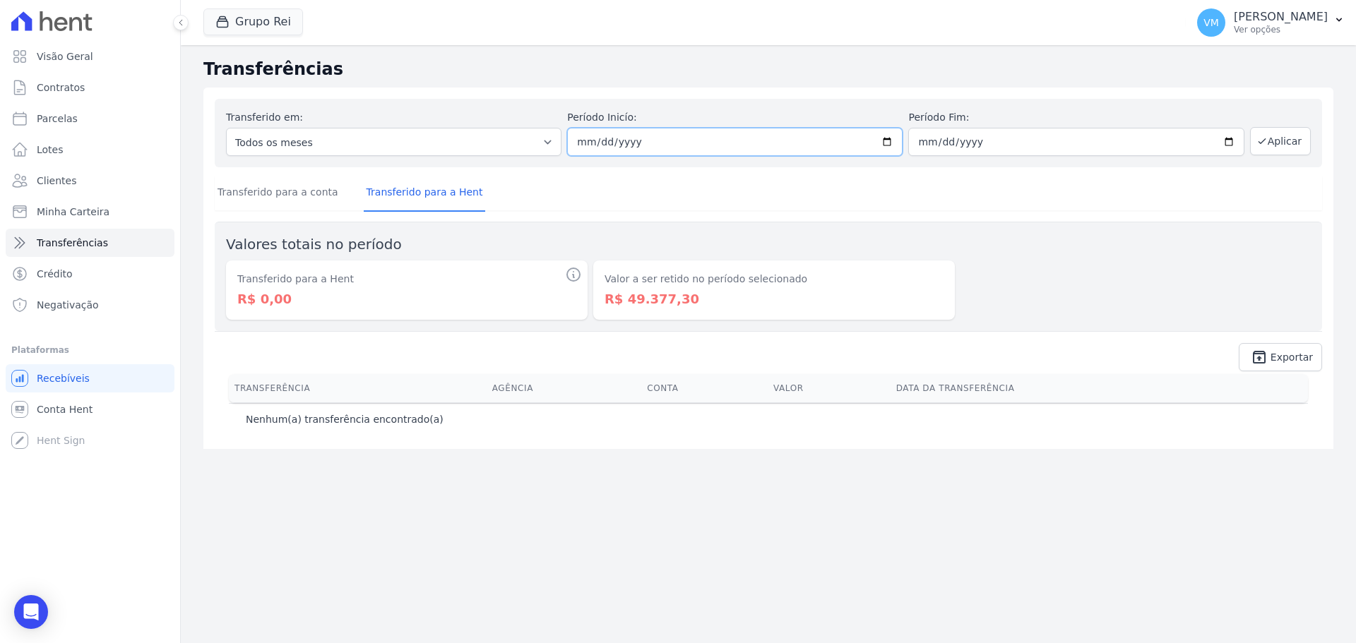
click at [893, 141] on input "2025-08-18" at bounding box center [734, 142] width 335 height 28
type input "2025-08-25"
click at [1086, 141] on input "2025-08-22" at bounding box center [1075, 142] width 335 height 28
click at [1233, 138] on input "2025-08-22" at bounding box center [1075, 142] width 335 height 28
type input "2025-08-29"
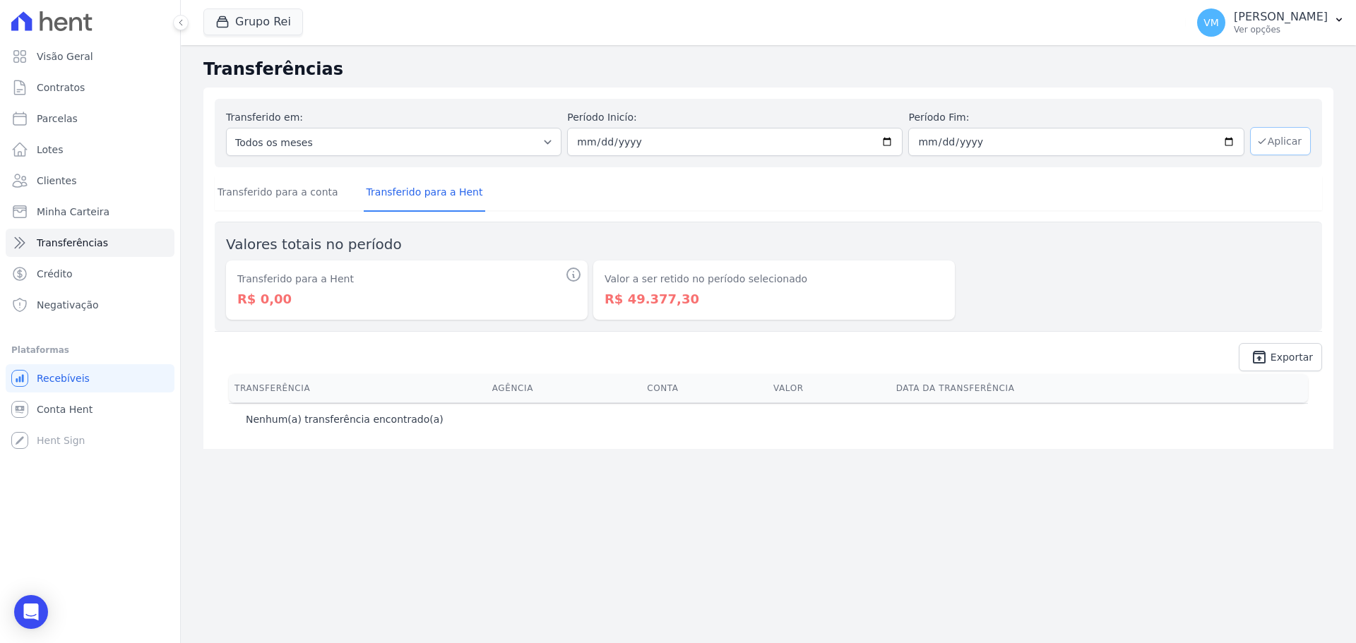
click at [1276, 138] on button "Aplicar" at bounding box center [1280, 141] width 61 height 28
click at [270, 198] on link "Transferido para a conta" at bounding box center [278, 193] width 126 height 37
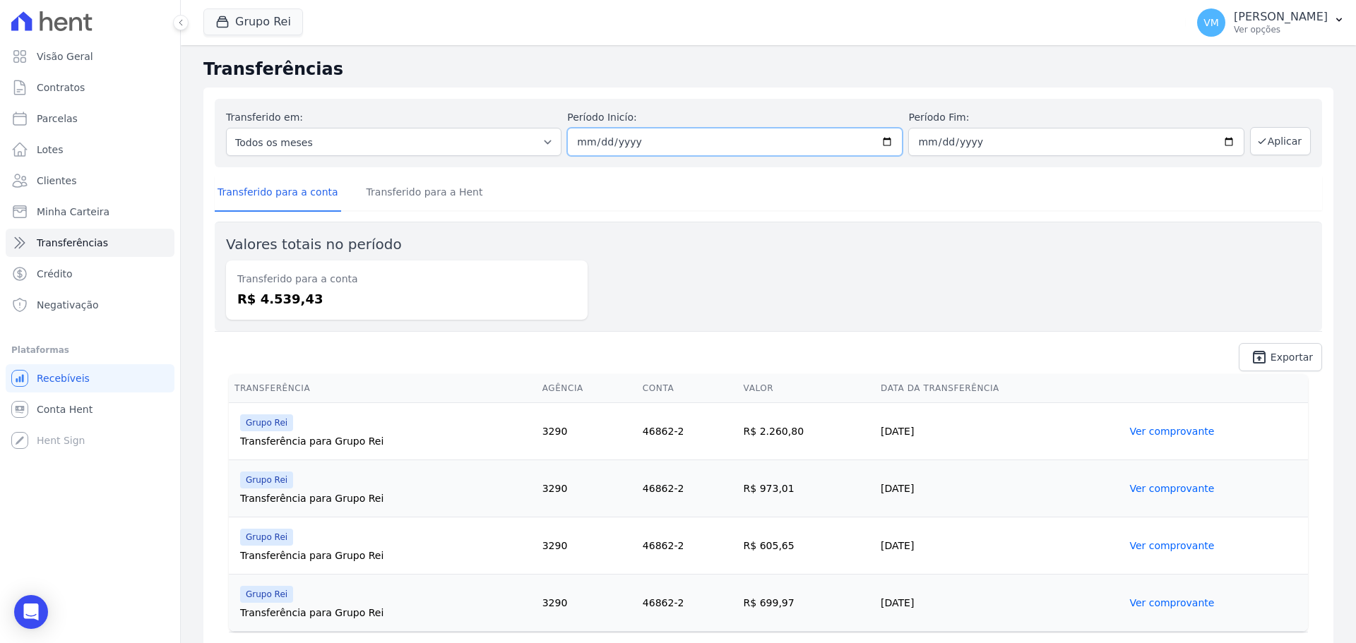
click at [882, 141] on input "2025-08-25" at bounding box center [734, 142] width 335 height 28
type input "2025-09-01"
click at [1221, 141] on input "2025-08-29" at bounding box center [1075, 142] width 335 height 28
type input "2025-09-05"
click at [1270, 138] on button "Aplicar" at bounding box center [1280, 141] width 61 height 28
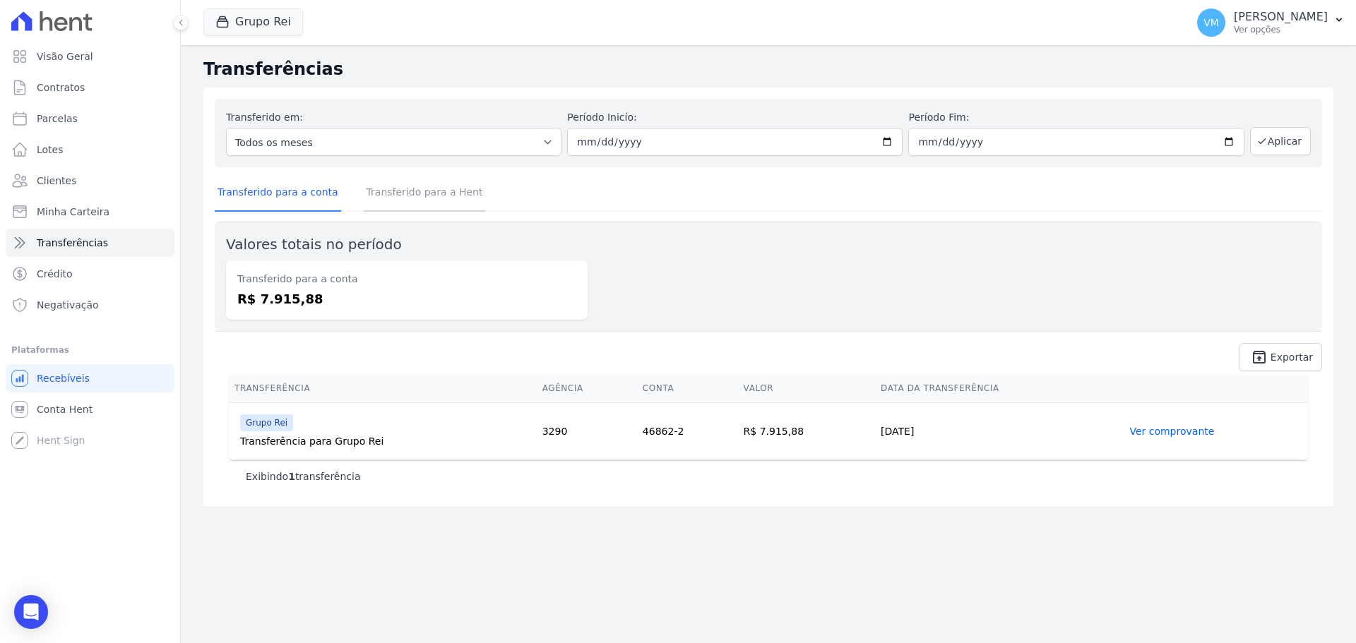
click at [412, 192] on link "Transferido para a Hent" at bounding box center [425, 193] width 122 height 37
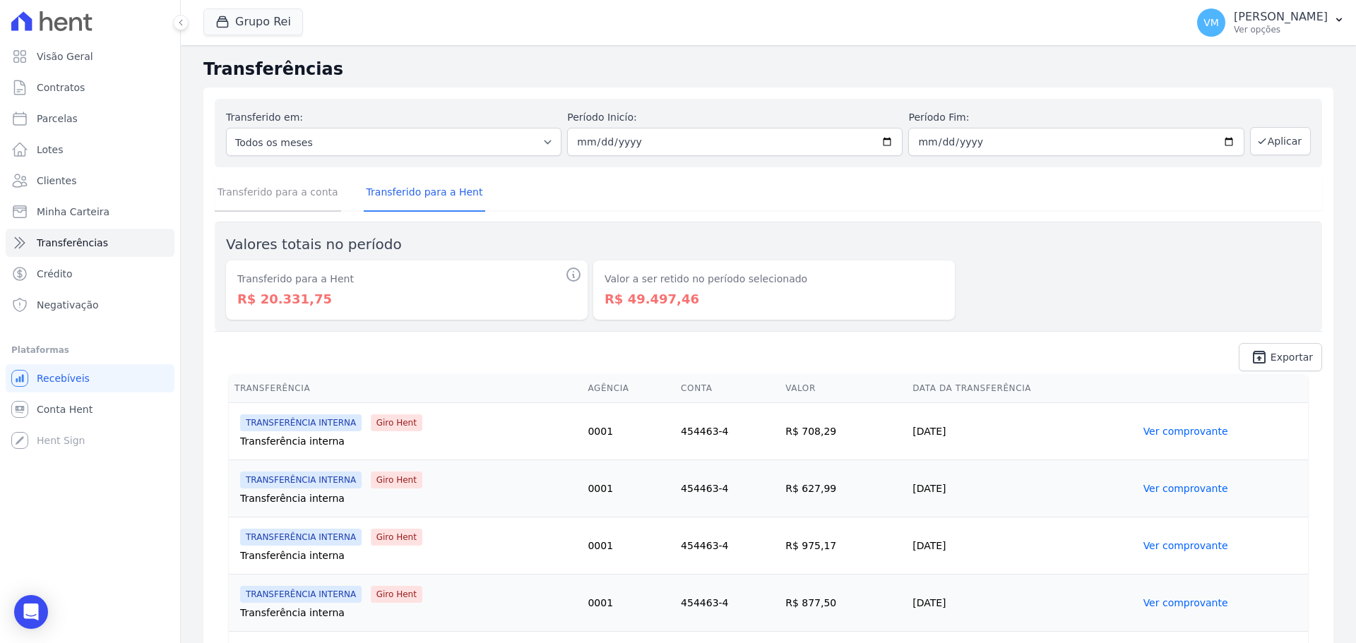
click at [305, 196] on link "Transferido para a conta" at bounding box center [278, 193] width 126 height 37
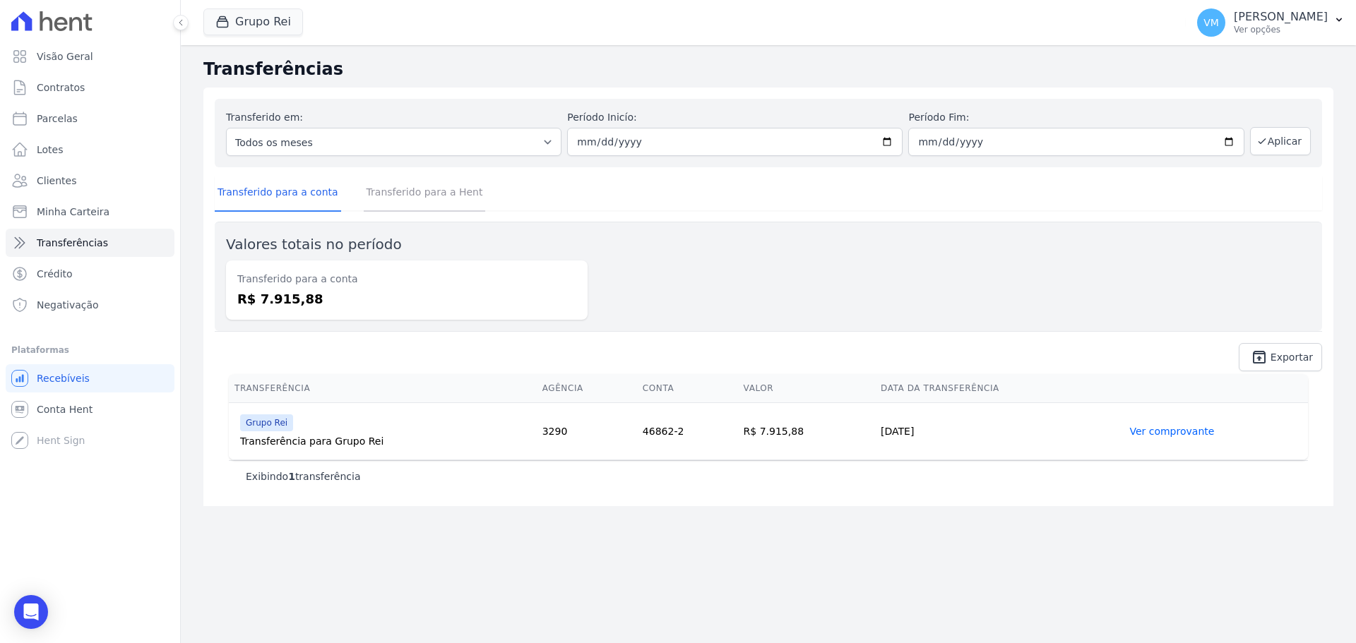
click at [410, 188] on link "Transferido para a Hent" at bounding box center [425, 193] width 122 height 37
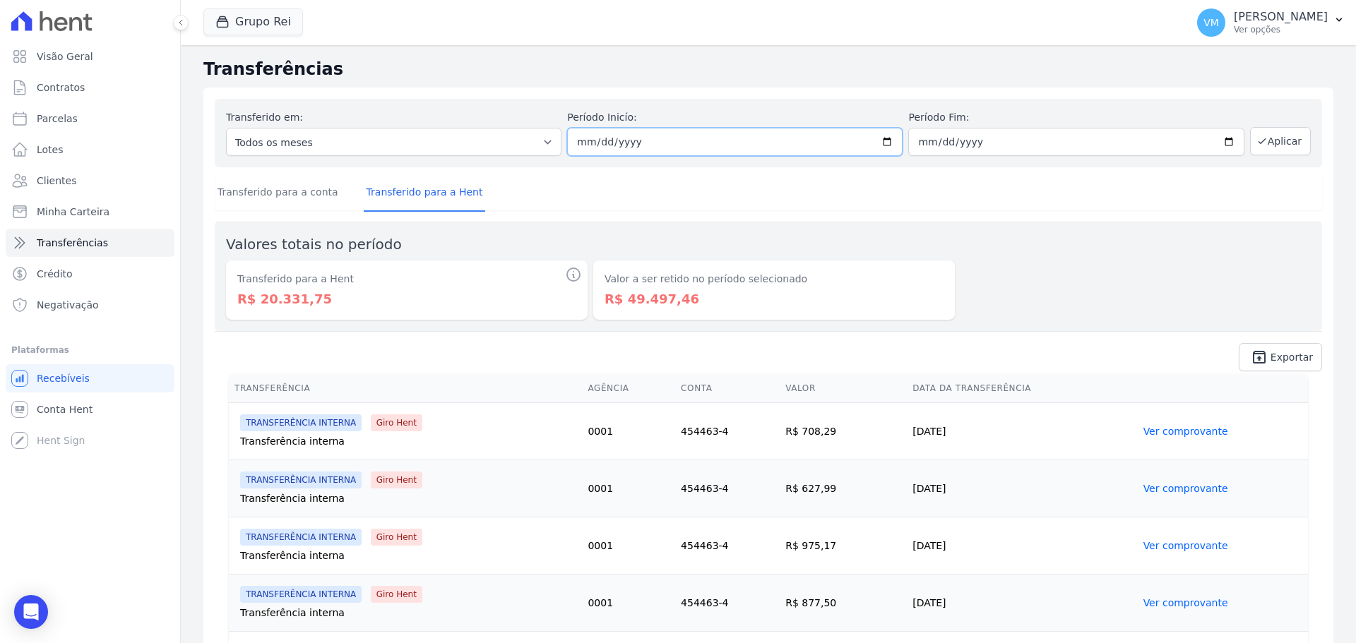
click at [879, 142] on input "[DATE]" at bounding box center [734, 142] width 335 height 28
type input "[DATE]"
click at [1010, 131] on input "[DATE]" at bounding box center [1075, 142] width 335 height 28
click at [1223, 143] on input "[DATE]" at bounding box center [1075, 142] width 335 height 28
type input "[DATE]"
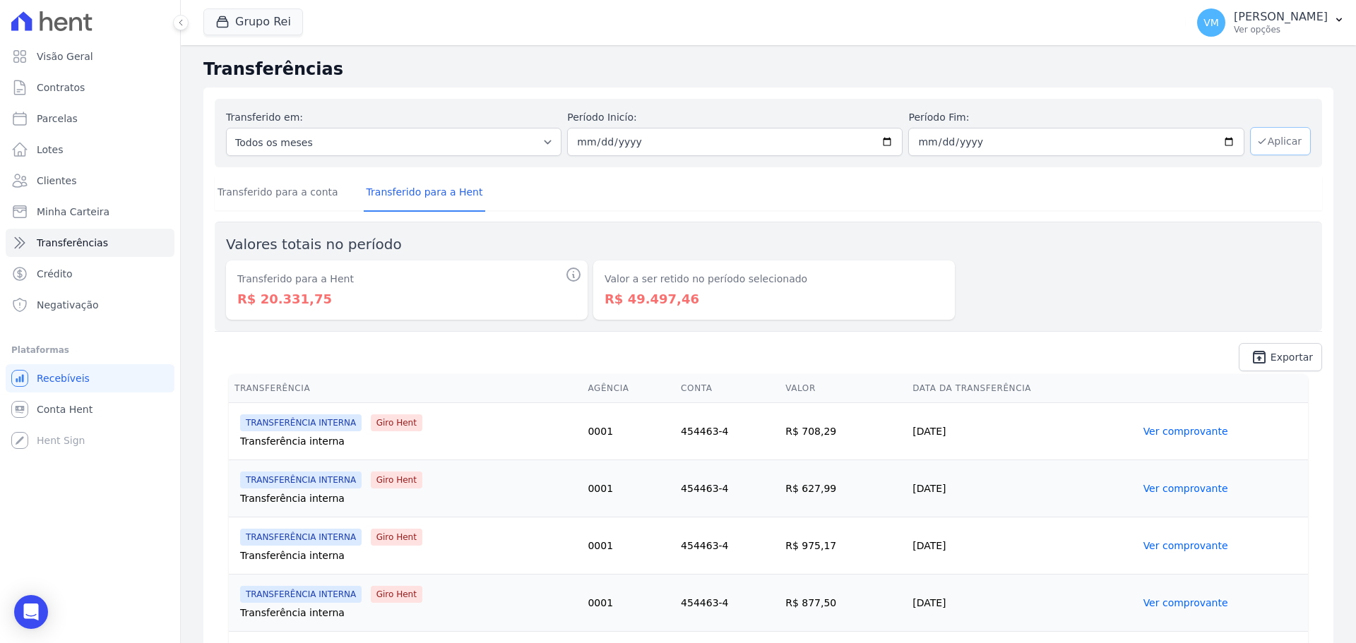
click at [1271, 135] on button "Aplicar" at bounding box center [1280, 141] width 61 height 28
click at [302, 186] on link "Transferido para a conta" at bounding box center [278, 193] width 126 height 37
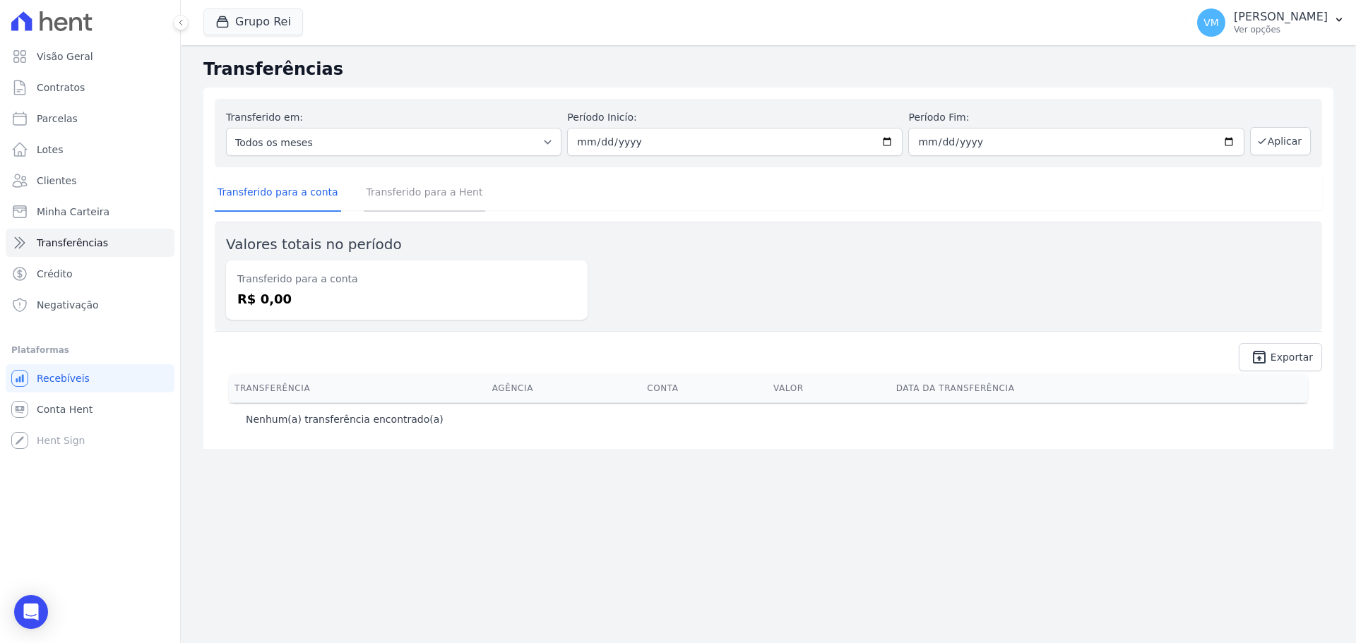
click at [386, 196] on link "Transferido para a Hent" at bounding box center [425, 193] width 122 height 37
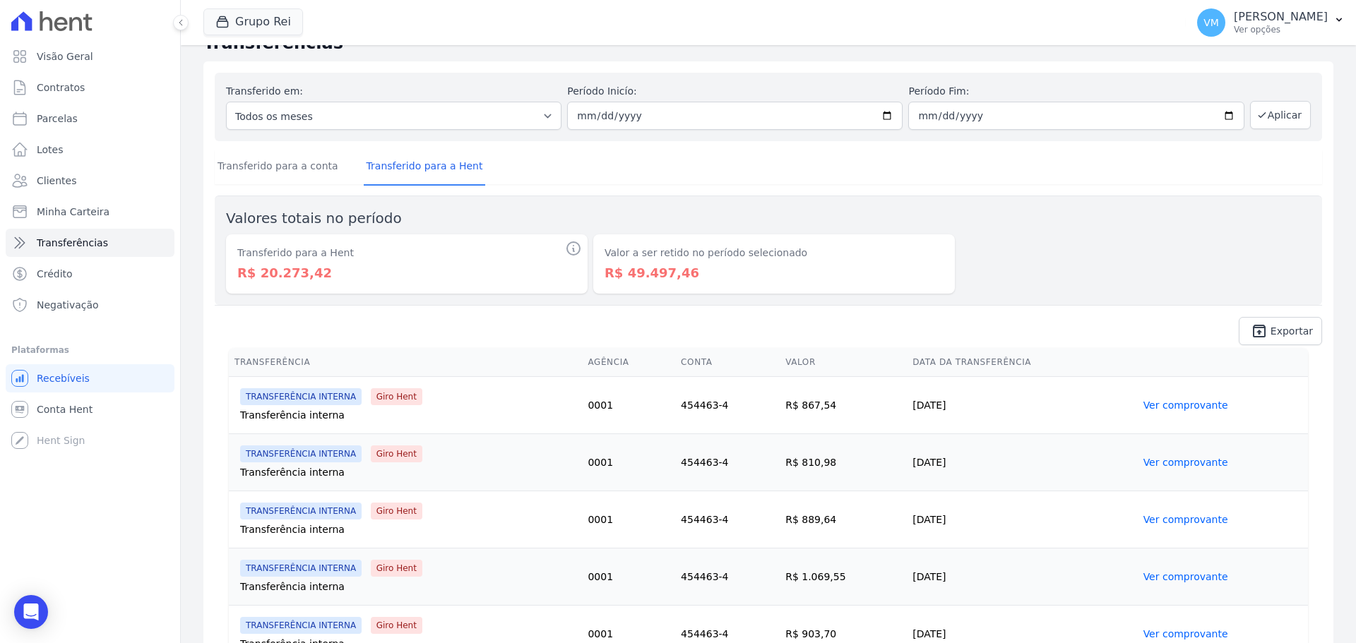
scroll to position [33, 0]
